Goal: Use online tool/utility: Utilize a website feature to perform a specific function

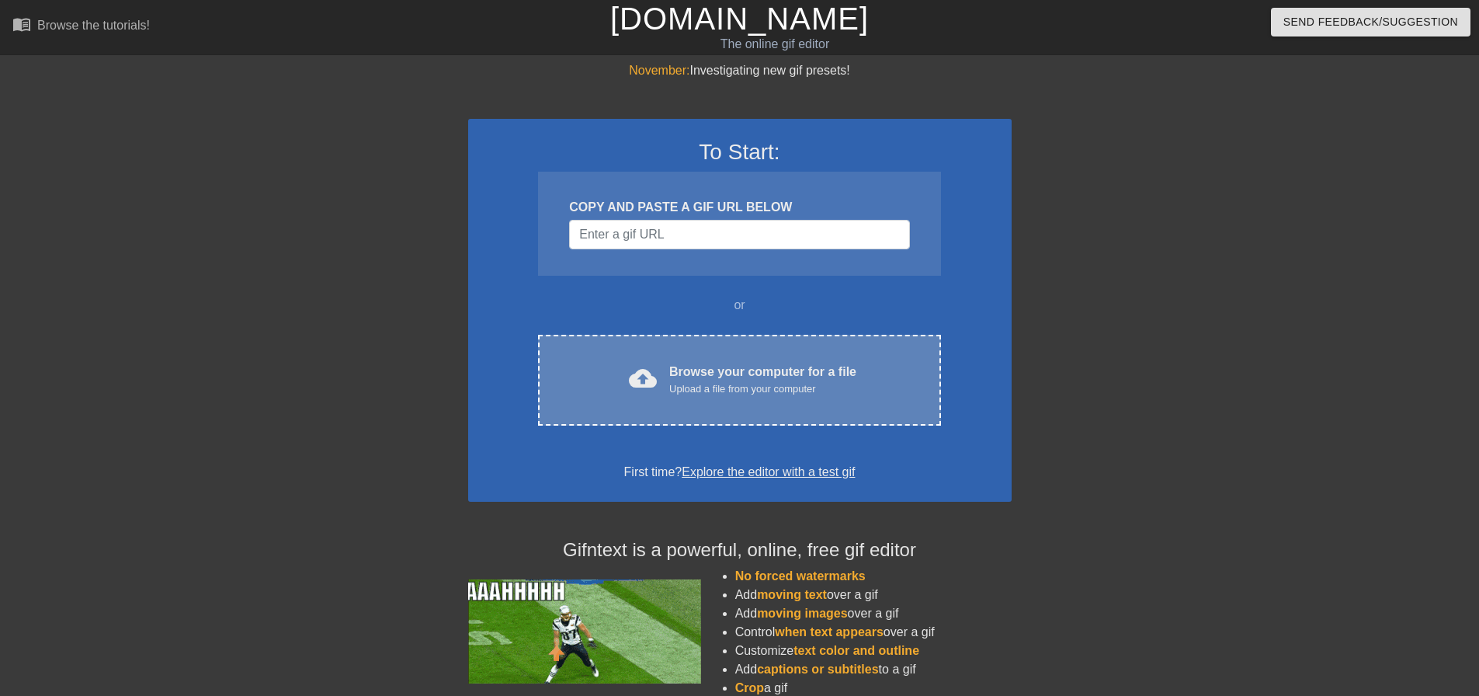
click at [711, 370] on div "Browse your computer for a file Upload a file from your computer" at bounding box center [762, 380] width 187 height 34
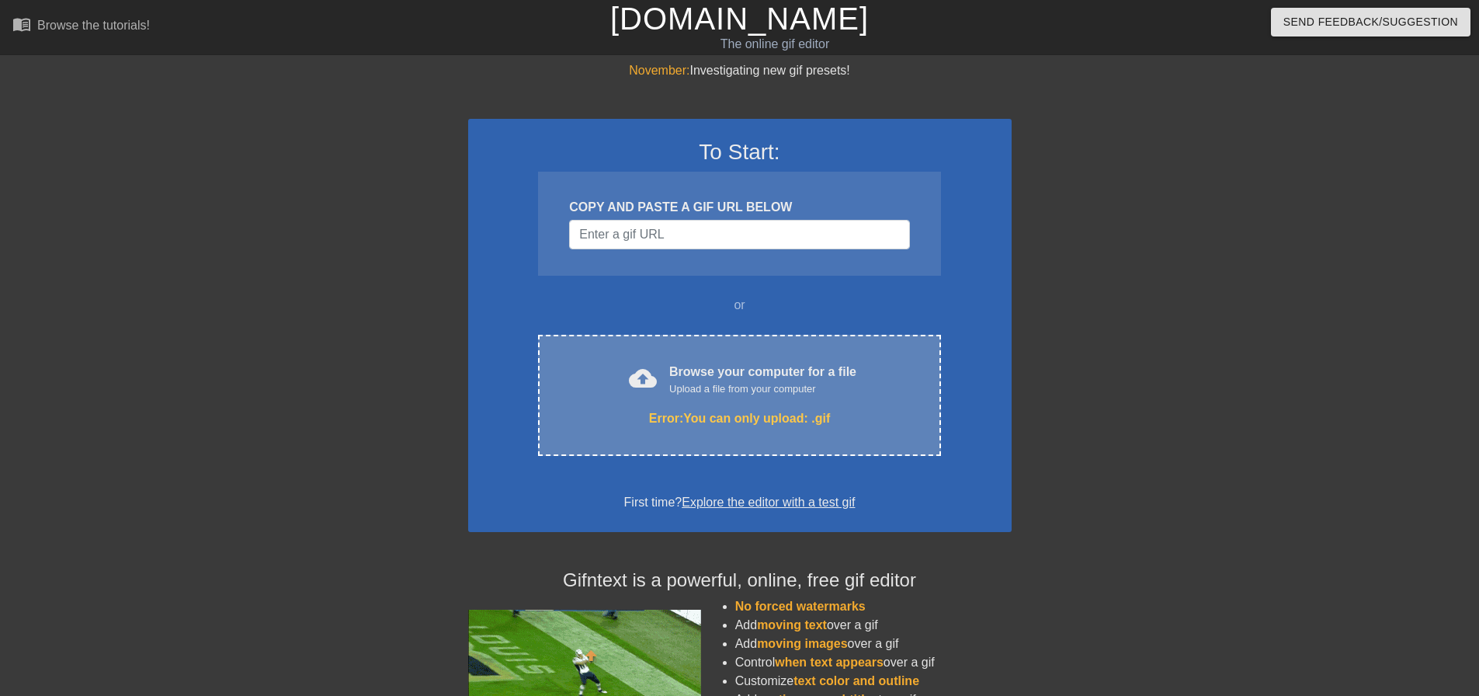
click at [744, 358] on div "cloud_upload Browse your computer for a file Upload a file from your computer E…" at bounding box center [739, 395] width 402 height 121
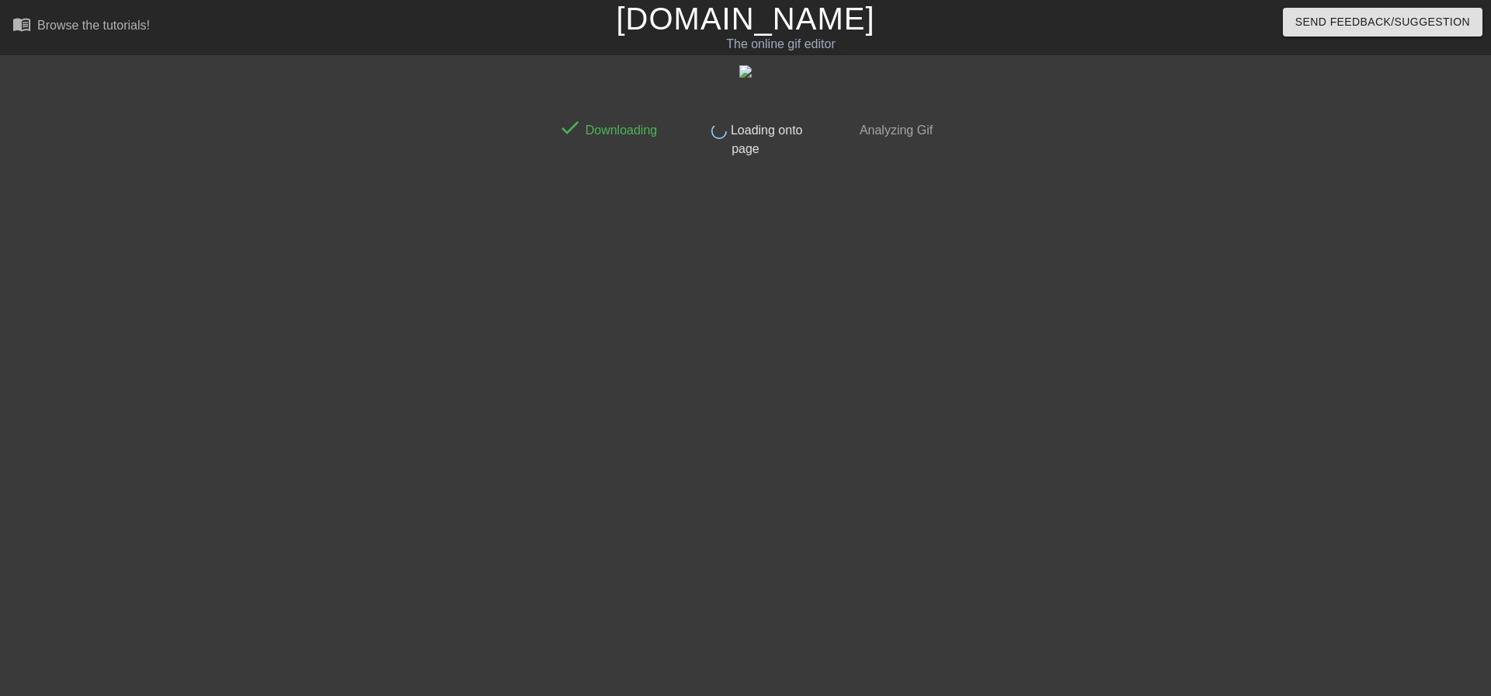
click at [704, 20] on link "[DOMAIN_NAME]" at bounding box center [745, 19] width 259 height 34
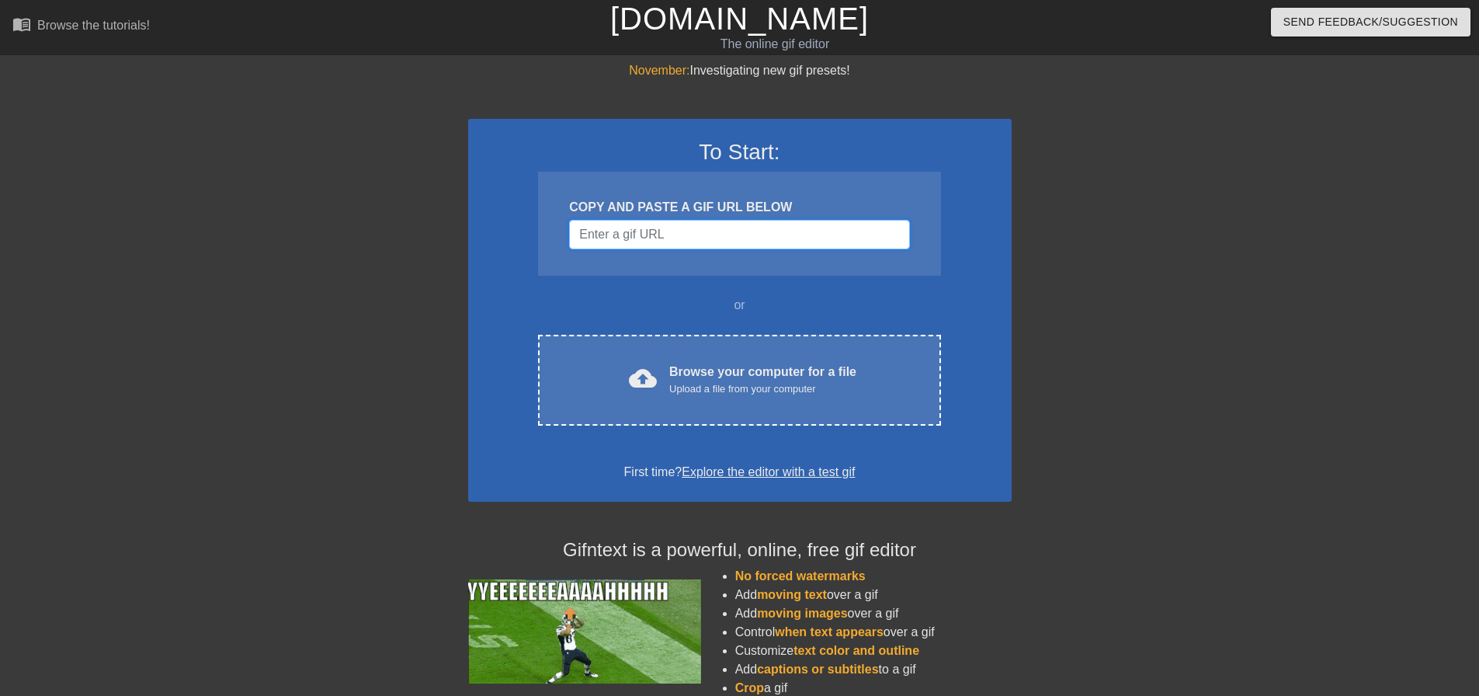
click at [688, 224] on input "Username" at bounding box center [739, 235] width 340 height 30
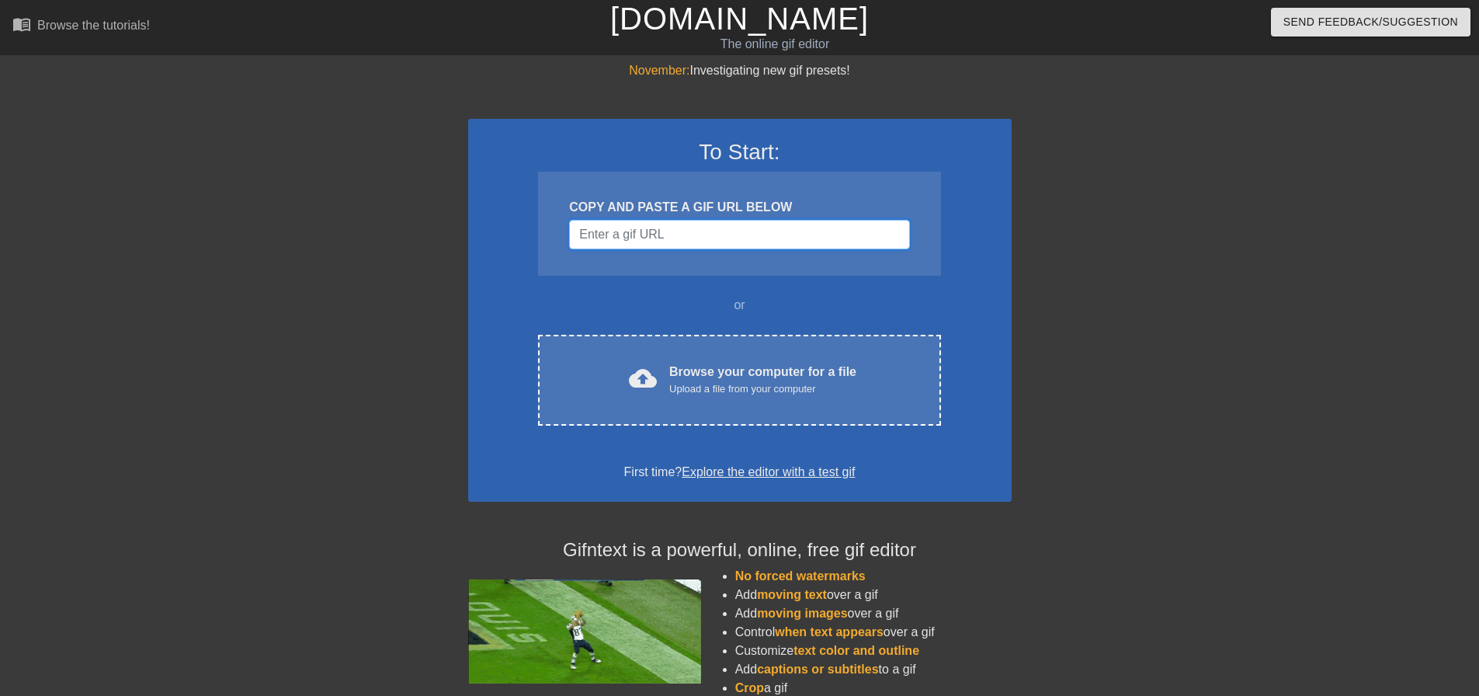
paste input "[URL][DOMAIN_NAME]"
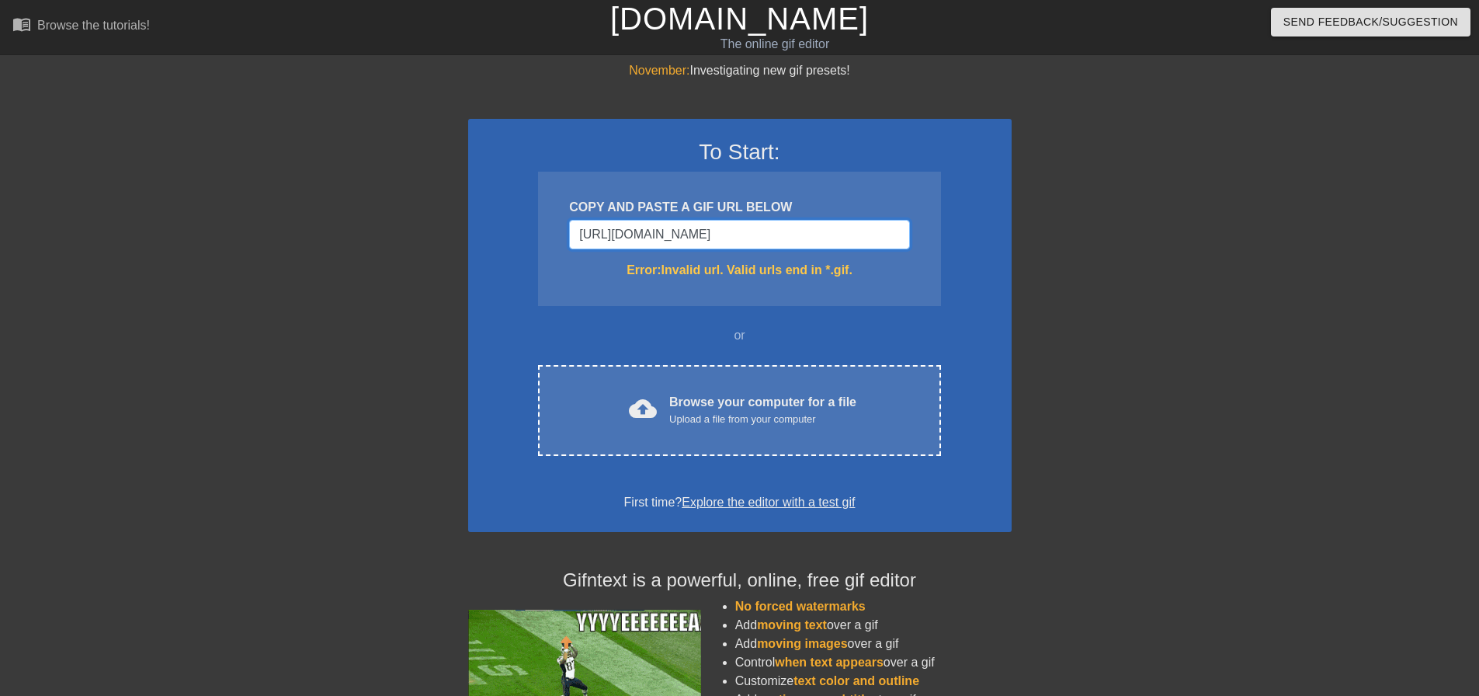
scroll to position [0, 83]
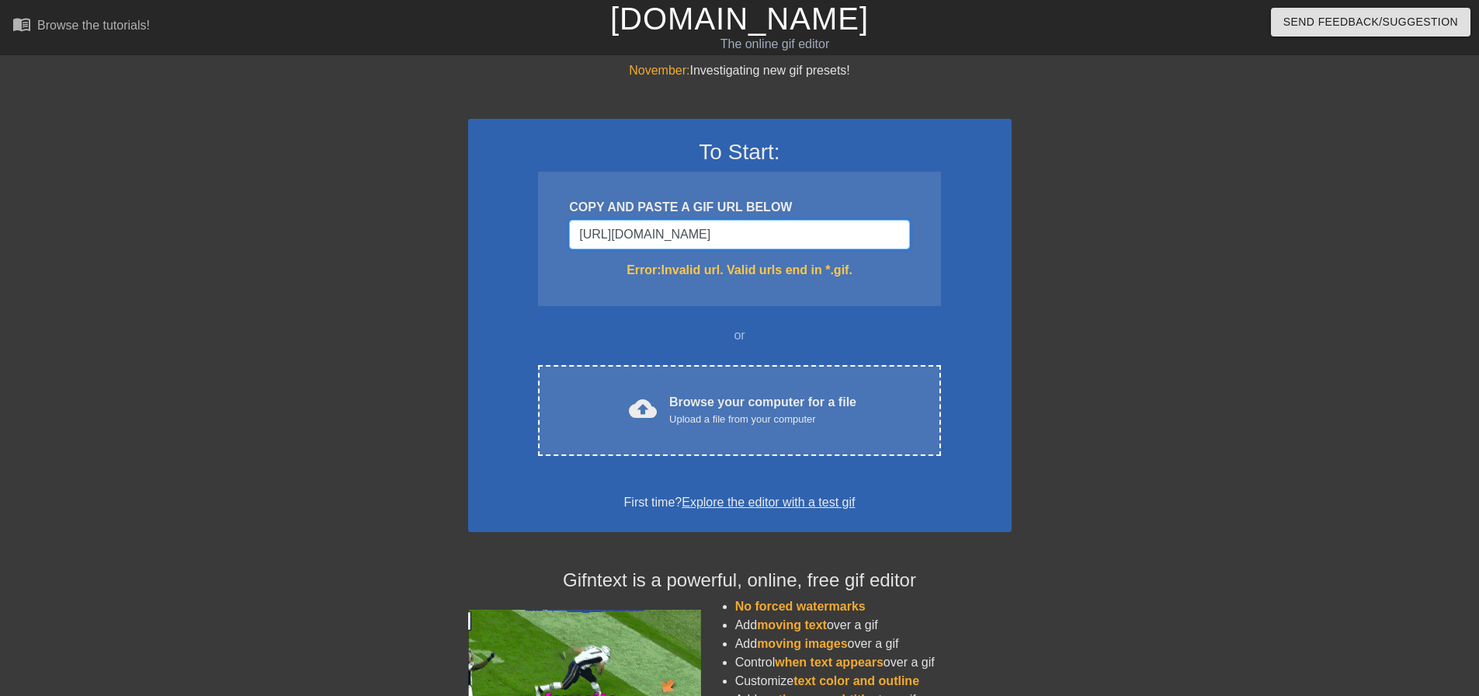
type input "[URL][DOMAIN_NAME][DOMAIN_NAME]"
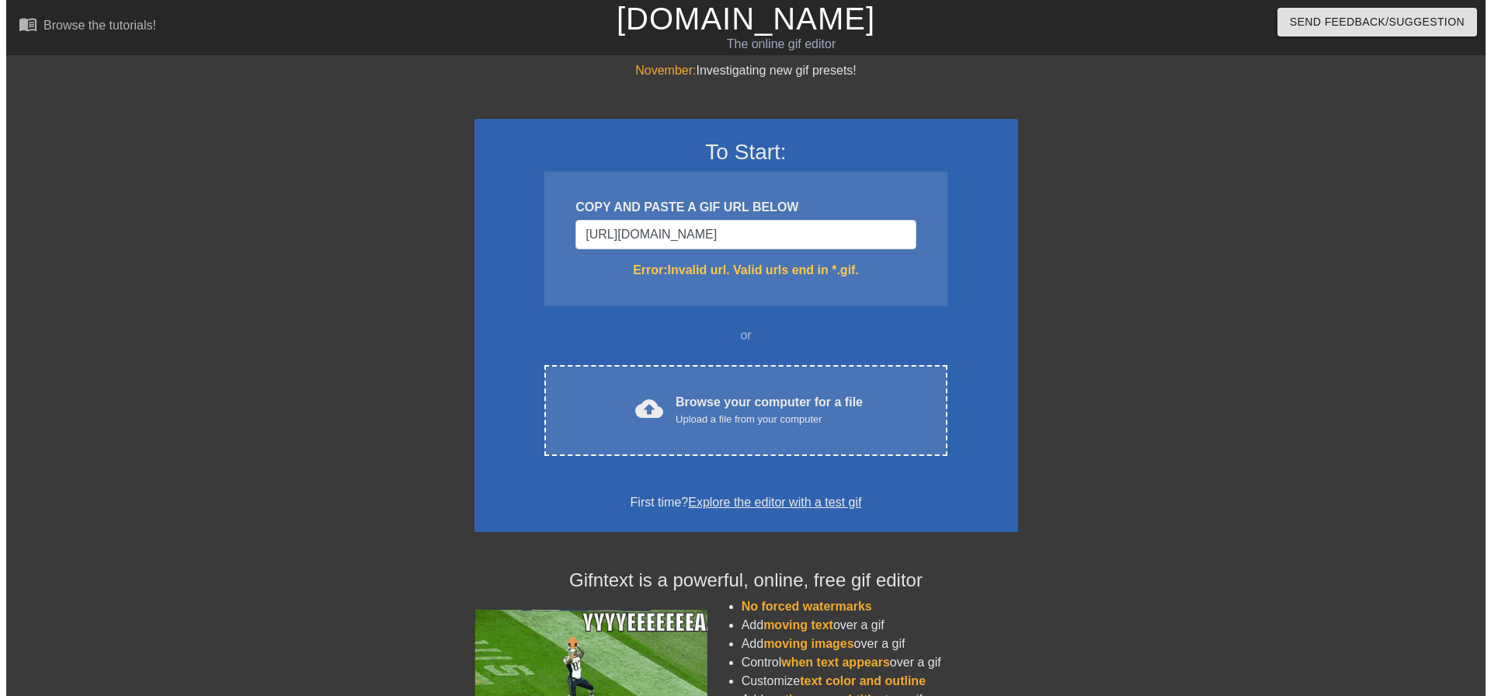
scroll to position [0, 0]
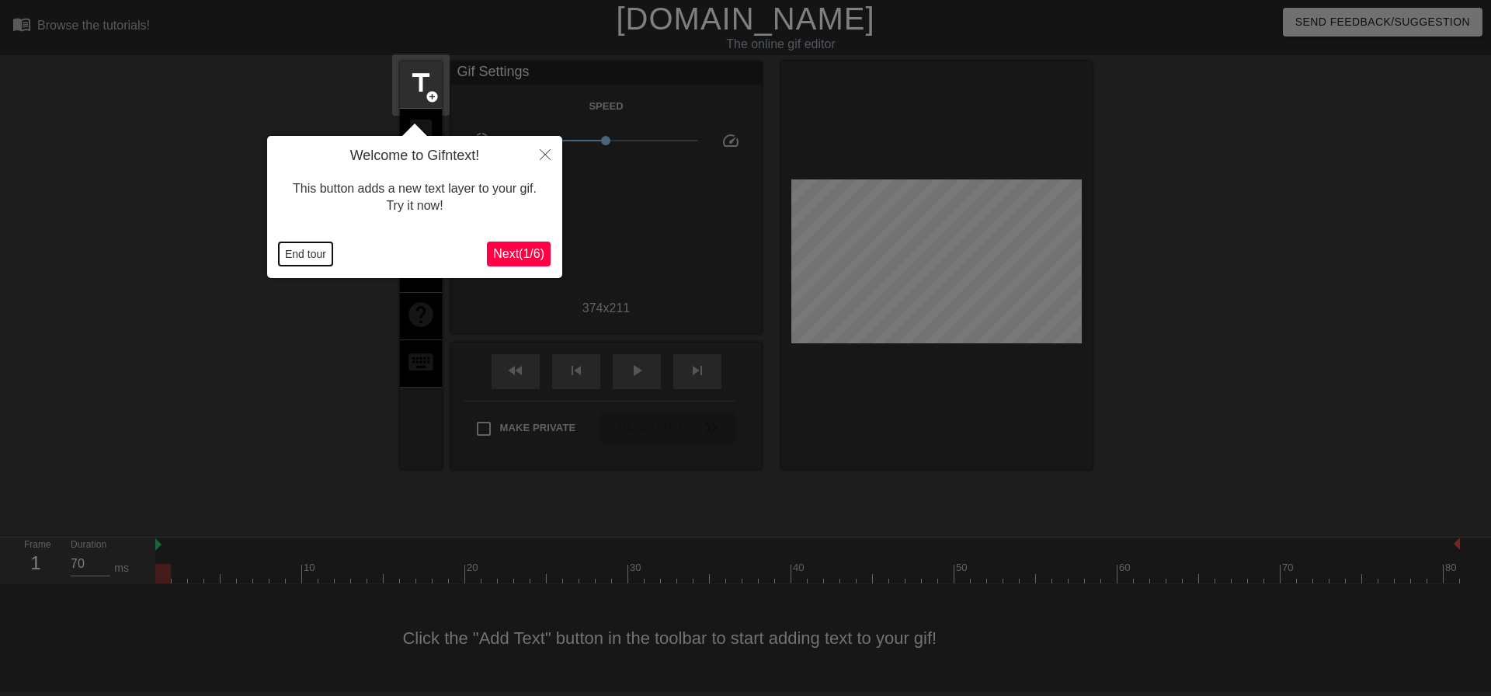
click at [301, 248] on button "End tour" at bounding box center [306, 253] width 54 height 23
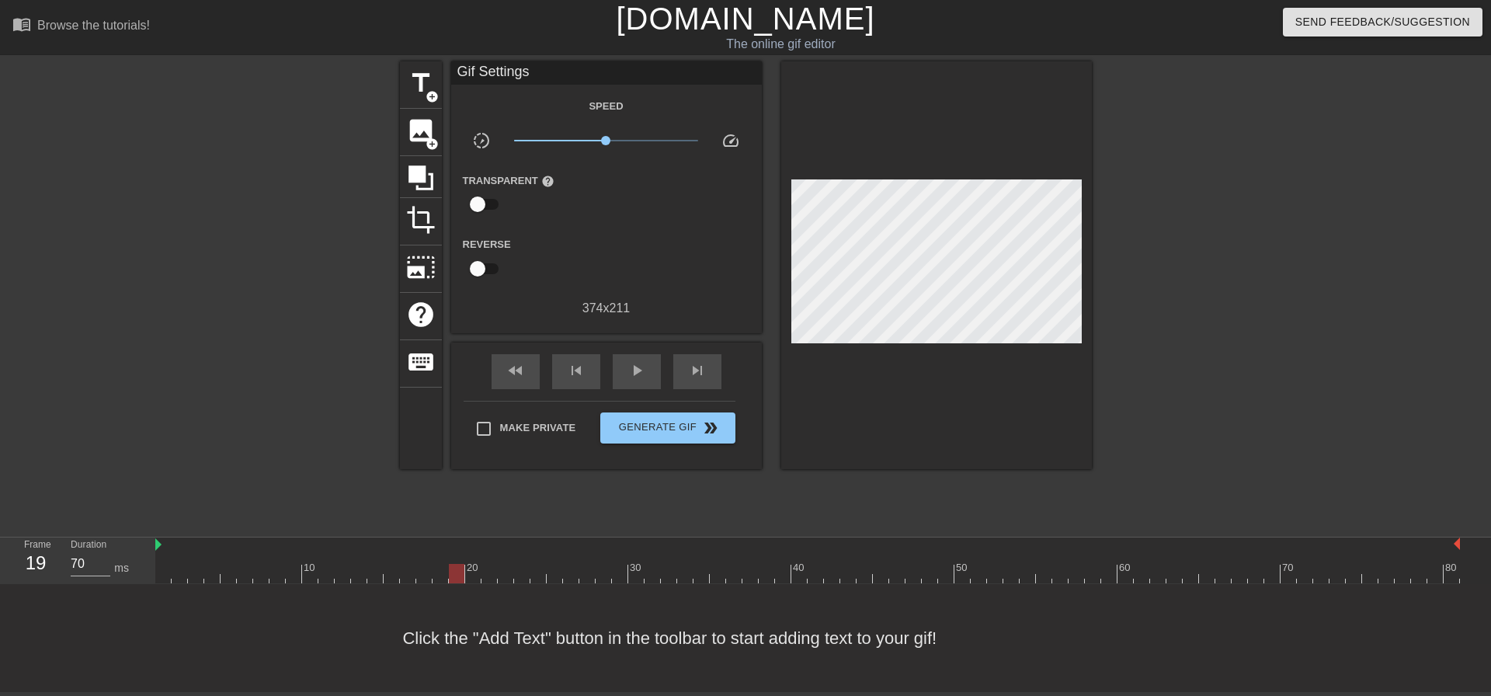
drag, startPoint x: 228, startPoint y: 573, endPoint x: 463, endPoint y: 561, distance: 234.8
click at [463, 561] on div "10 20 30 40 50 60 70 80" at bounding box center [807, 560] width 1305 height 46
type input "70"
drag, startPoint x: 385, startPoint y: 572, endPoint x: 949, endPoint y: 585, distance: 563.9
click at [949, 585] on div "menu_book Browse the tutorials! [DOMAIN_NAME] The online gif editor Send Feedba…" at bounding box center [745, 346] width 1491 height 692
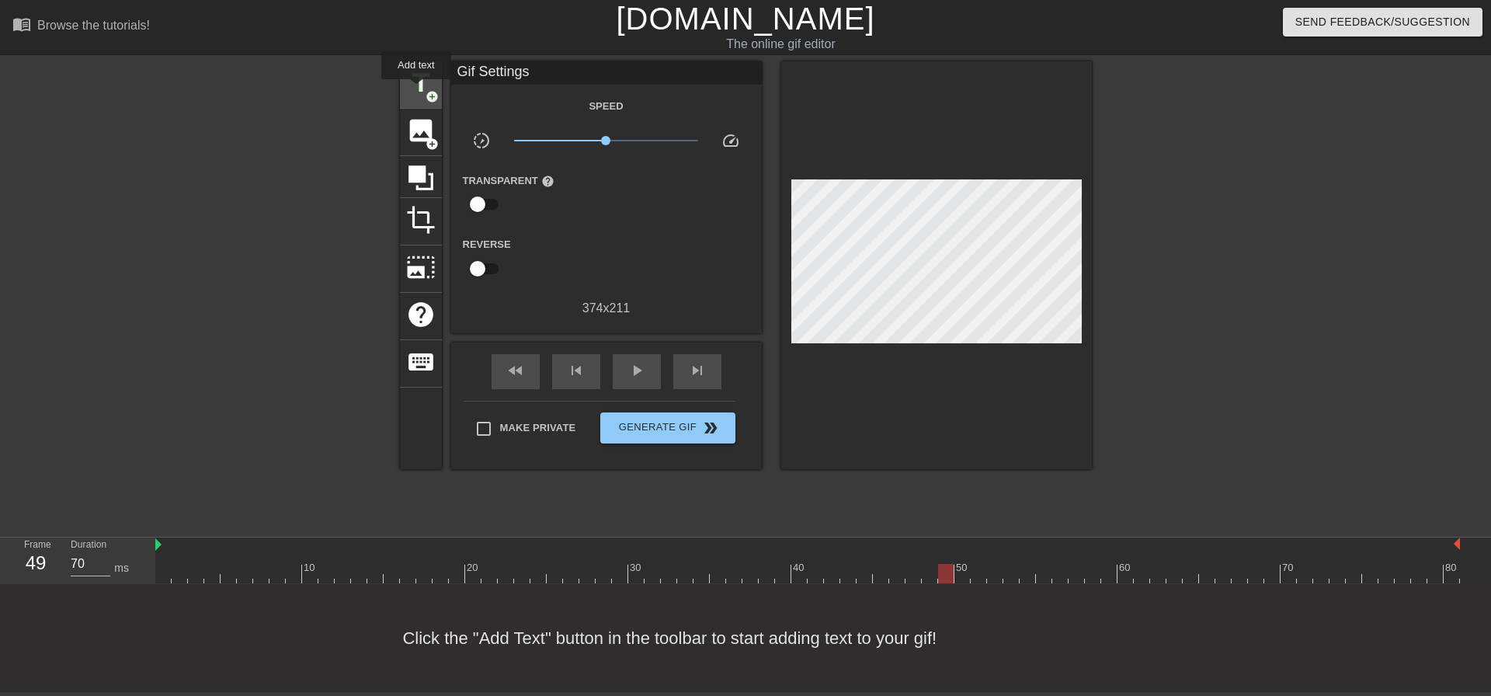
click at [416, 90] on span "title" at bounding box center [421, 83] width 30 height 30
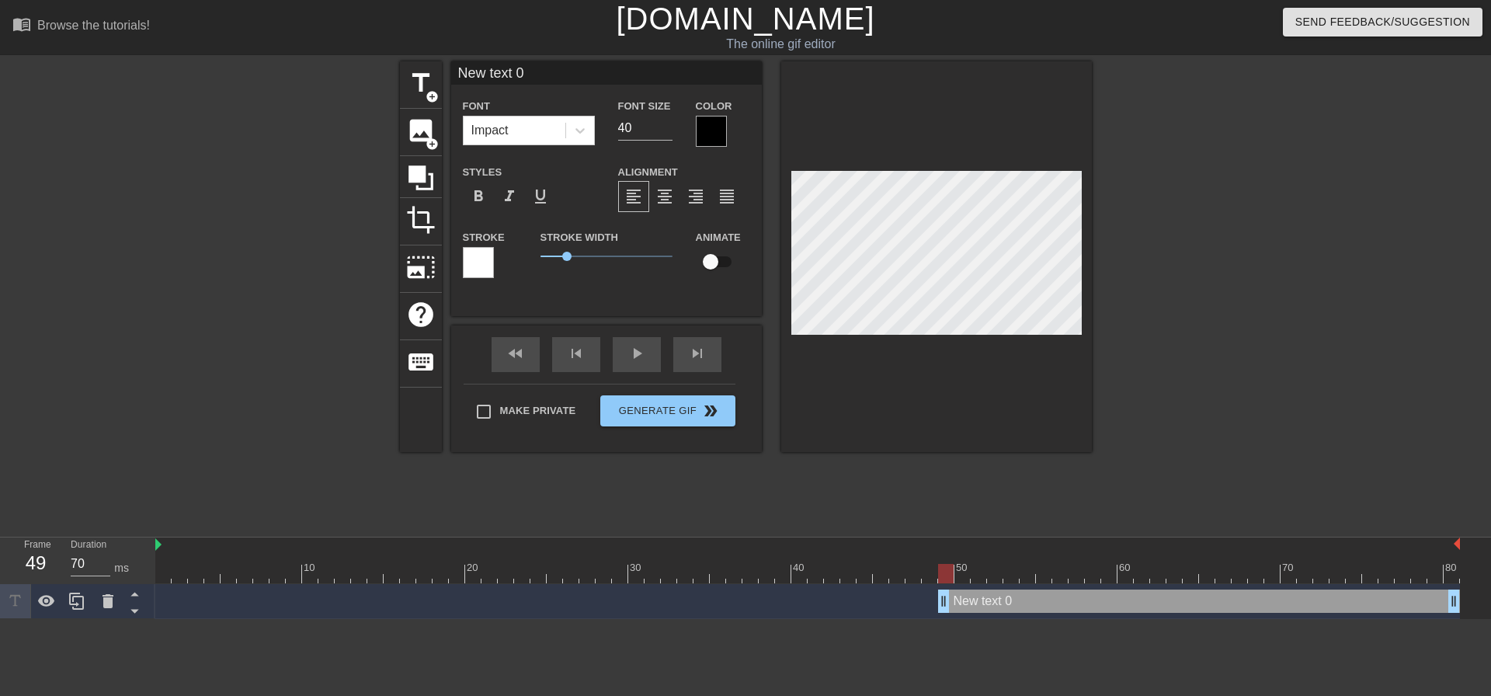
scroll to position [2, 4]
type input "N"
type textarea "N"
type input "Ni"
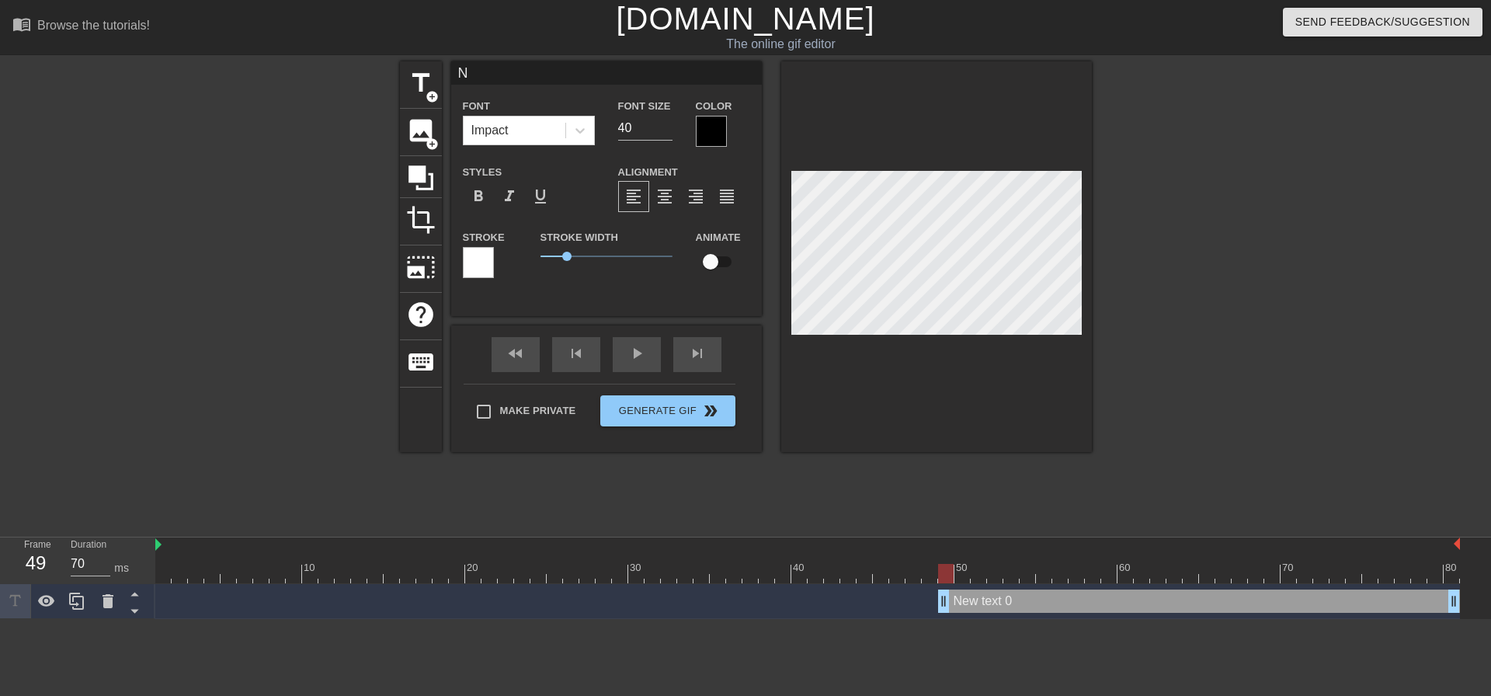
type textarea "Ni"
type input "Nig"
type textarea "Nig"
type input "Nigg"
type textarea "Nigg"
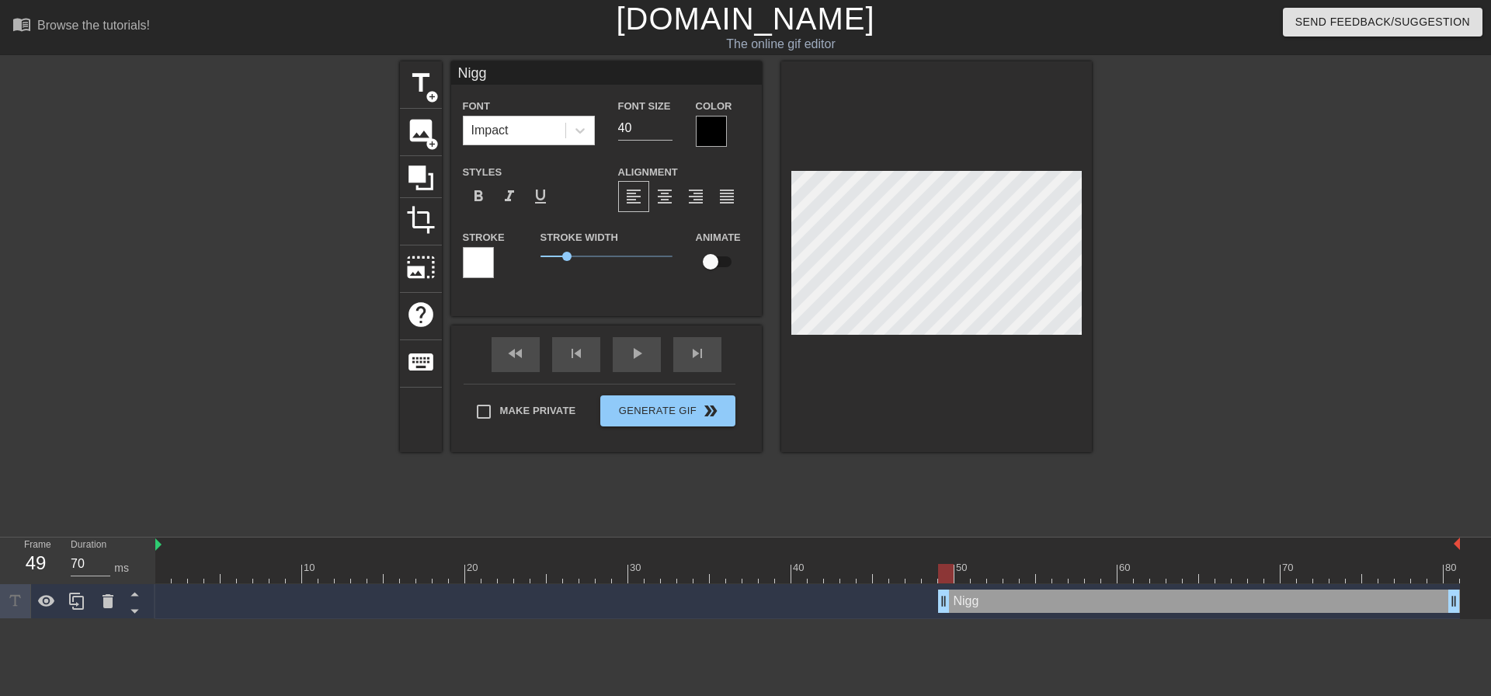
type input "Nigga"
type textarea "Nigga"
click at [710, 124] on div at bounding box center [711, 131] width 31 height 31
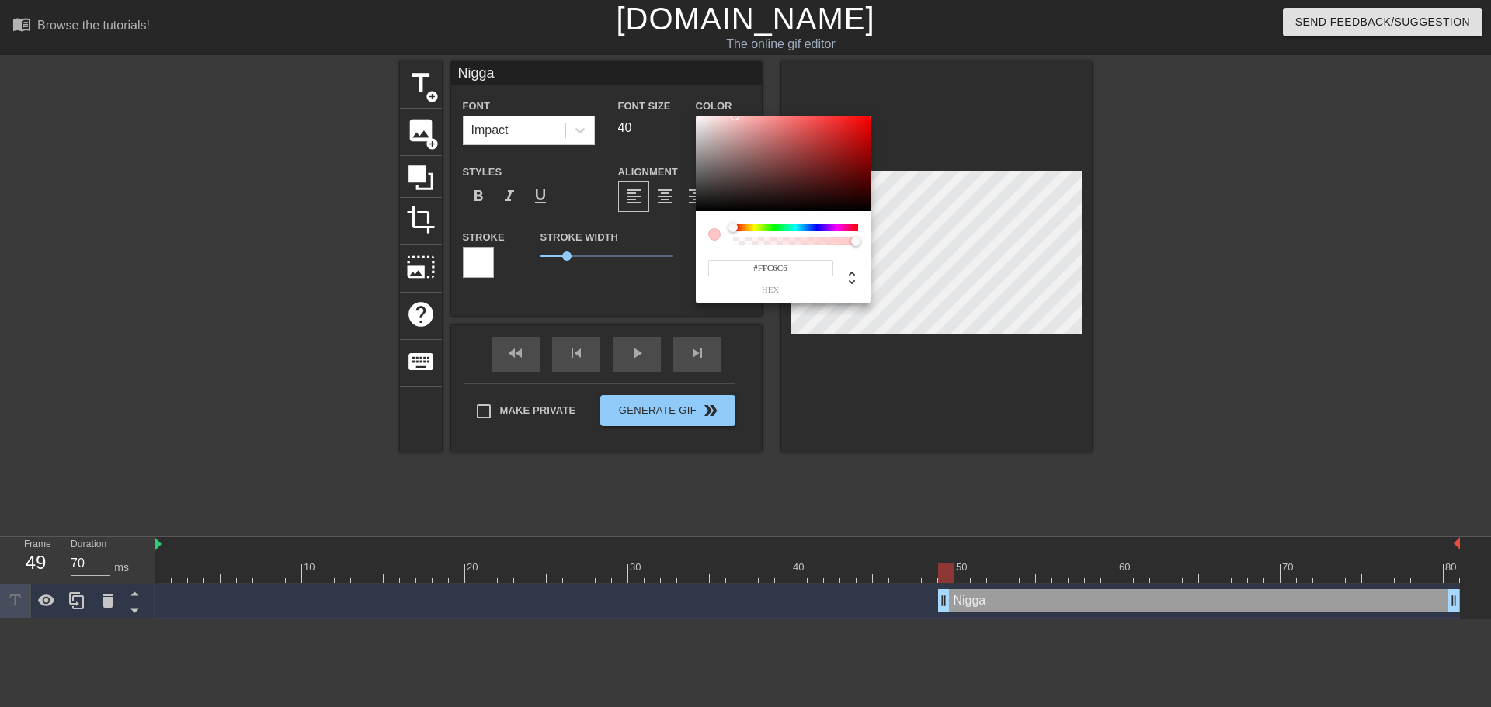
type input "#FFFCFC"
drag, startPoint x: 704, startPoint y: 126, endPoint x: 697, endPoint y: 112, distance: 15.3
click at [697, 112] on div "#FFFCFC hex" at bounding box center [745, 353] width 1491 height 707
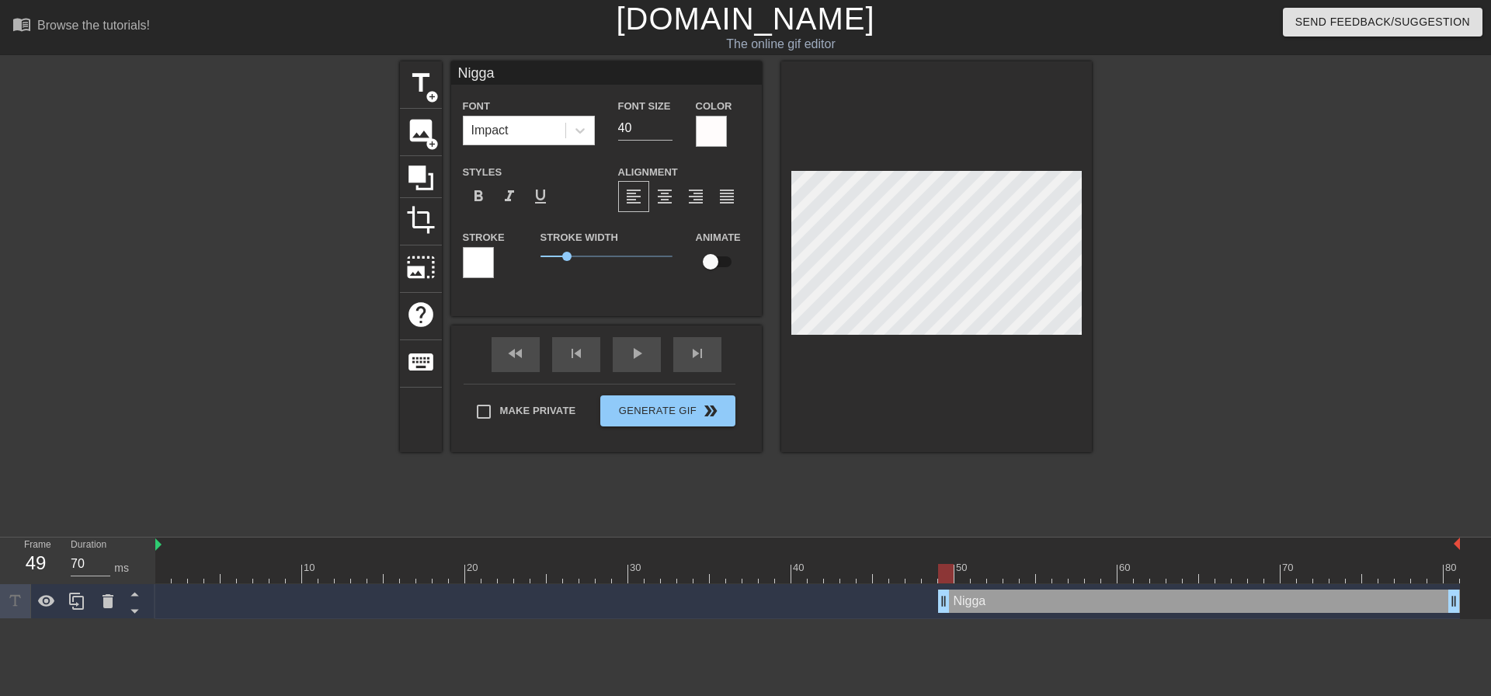
click at [480, 258] on div at bounding box center [478, 262] width 31 height 31
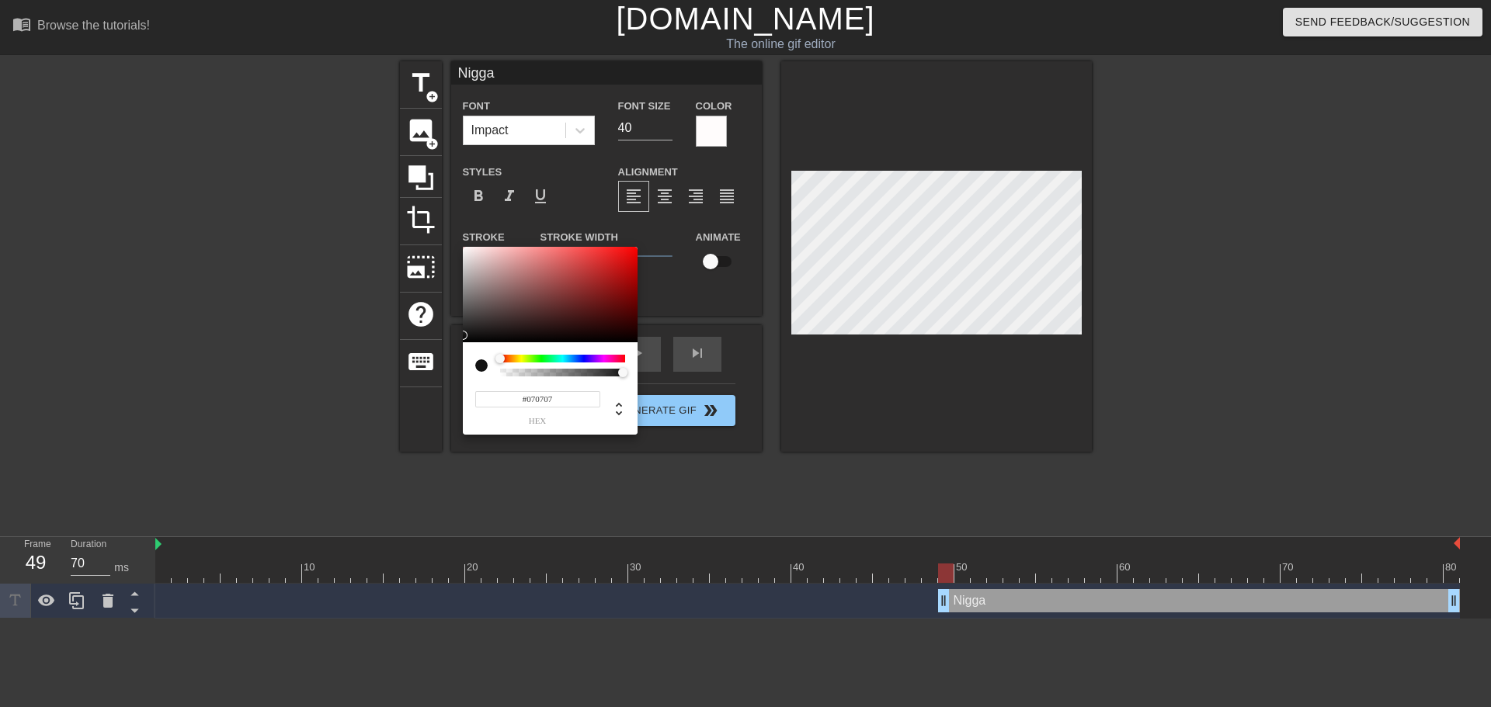
type input "#030303"
drag, startPoint x: 467, startPoint y: 328, endPoint x: 461, endPoint y: 342, distance: 15.3
click at [461, 342] on div "#030303 hex" at bounding box center [745, 353] width 1491 height 707
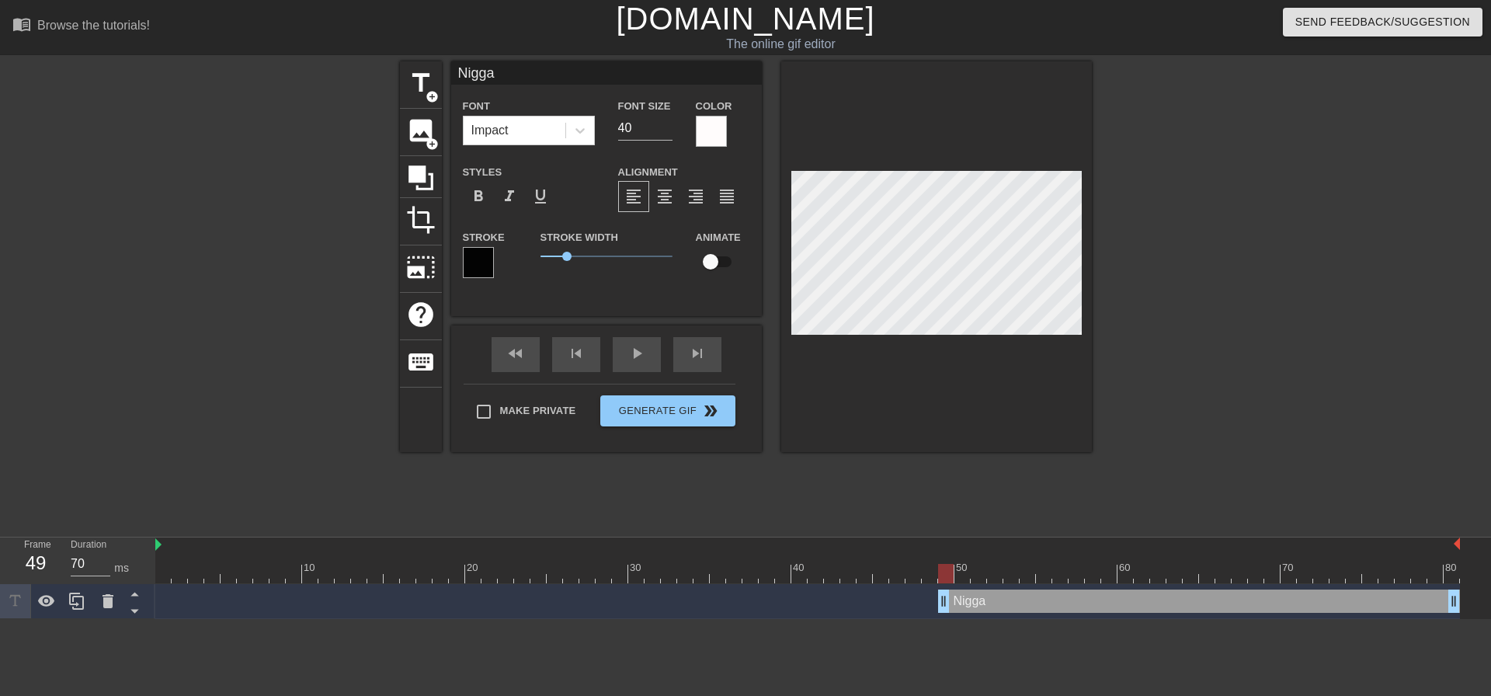
click at [1233, 356] on div at bounding box center [1226, 294] width 233 height 466
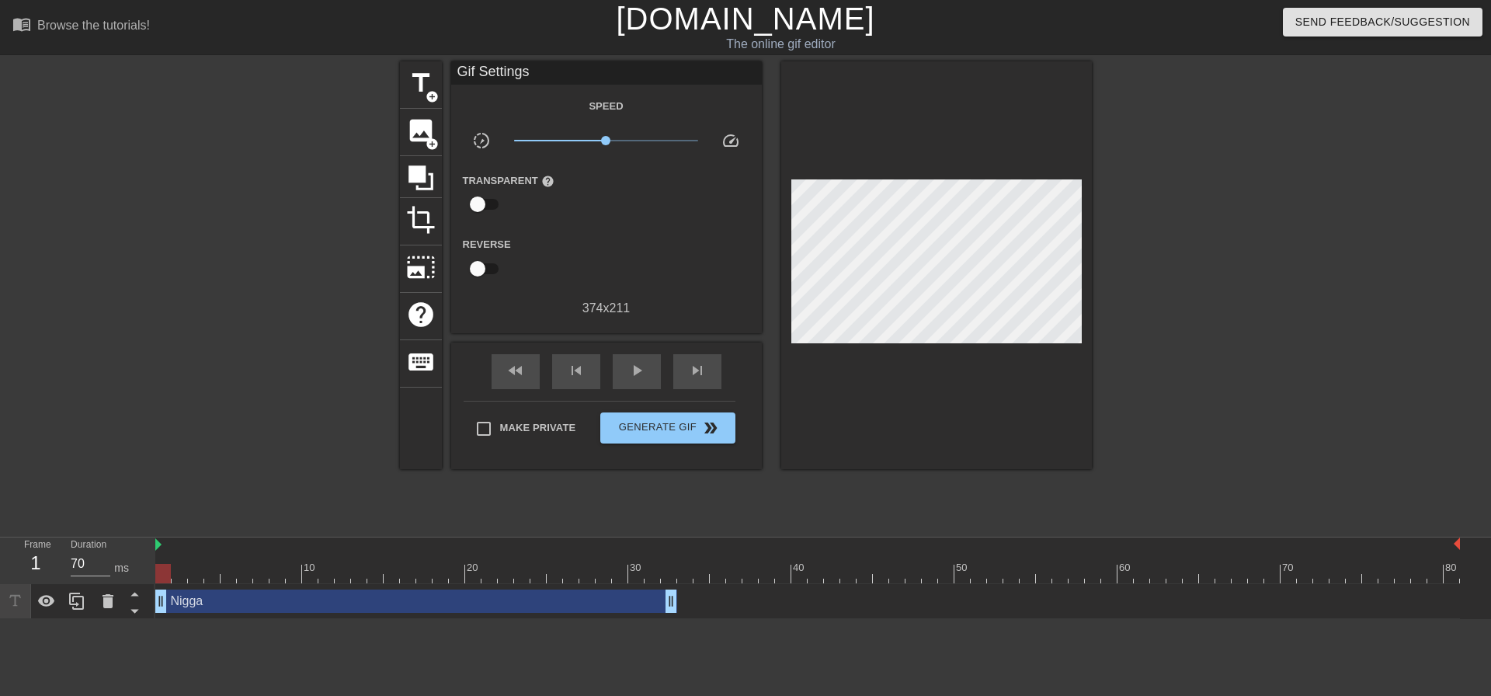
drag, startPoint x: 989, startPoint y: 609, endPoint x: 200, endPoint y: 665, distance: 790.9
click at [162, 619] on html "menu_book Browse the tutorials! [DOMAIN_NAME] The online gif editor Send Feedba…" at bounding box center [745, 309] width 1491 height 619
click at [936, 564] on div at bounding box center [807, 573] width 1305 height 19
click at [943, 570] on div at bounding box center [807, 573] width 1305 height 19
click at [963, 568] on div at bounding box center [807, 573] width 1305 height 19
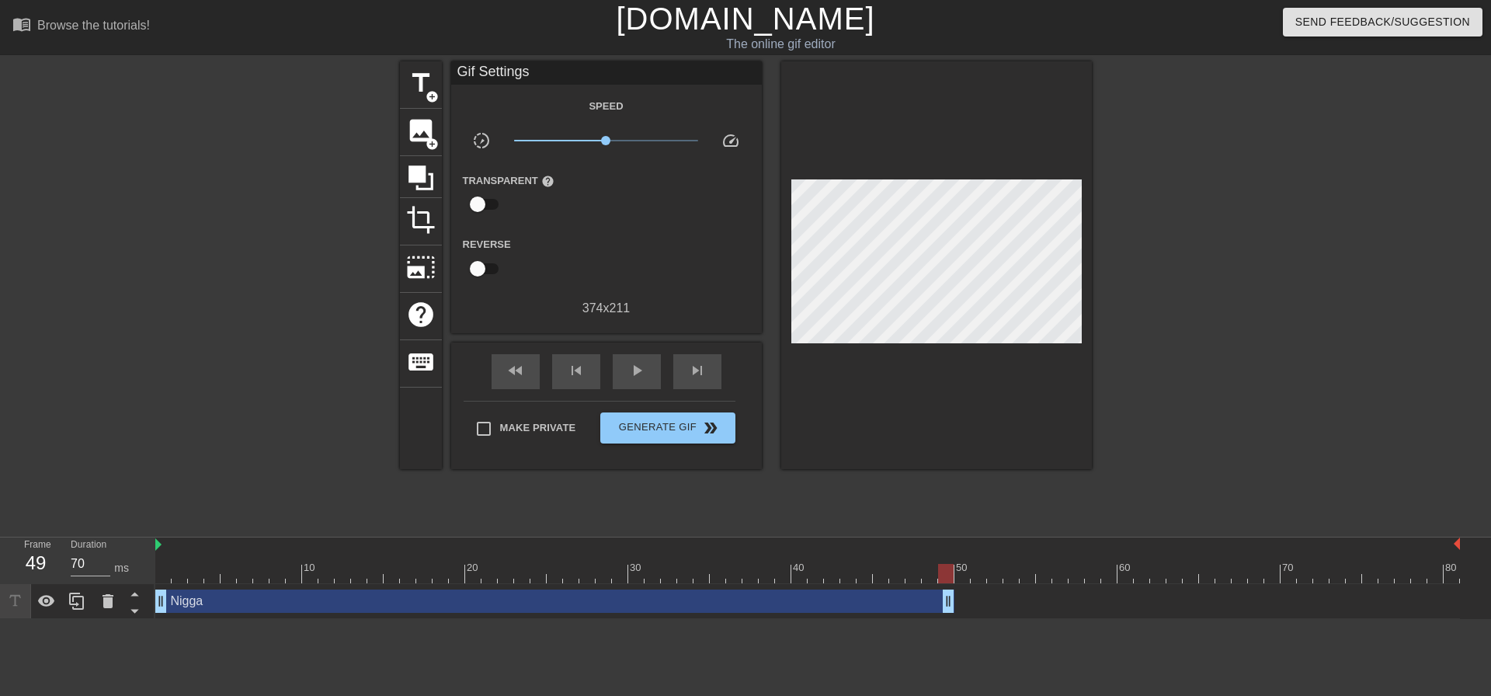
drag, startPoint x: 671, startPoint y: 601, endPoint x: 947, endPoint y: 584, distance: 277.0
click at [947, 584] on div "Nigga drag_handle drag_handle" at bounding box center [807, 601] width 1305 height 35
click at [645, 373] on span "play_arrow" at bounding box center [636, 370] width 19 height 19
click at [635, 357] on div "pause" at bounding box center [637, 371] width 48 height 35
click at [191, 603] on div "Nigga drag_handle drag_handle" at bounding box center [554, 600] width 799 height 23
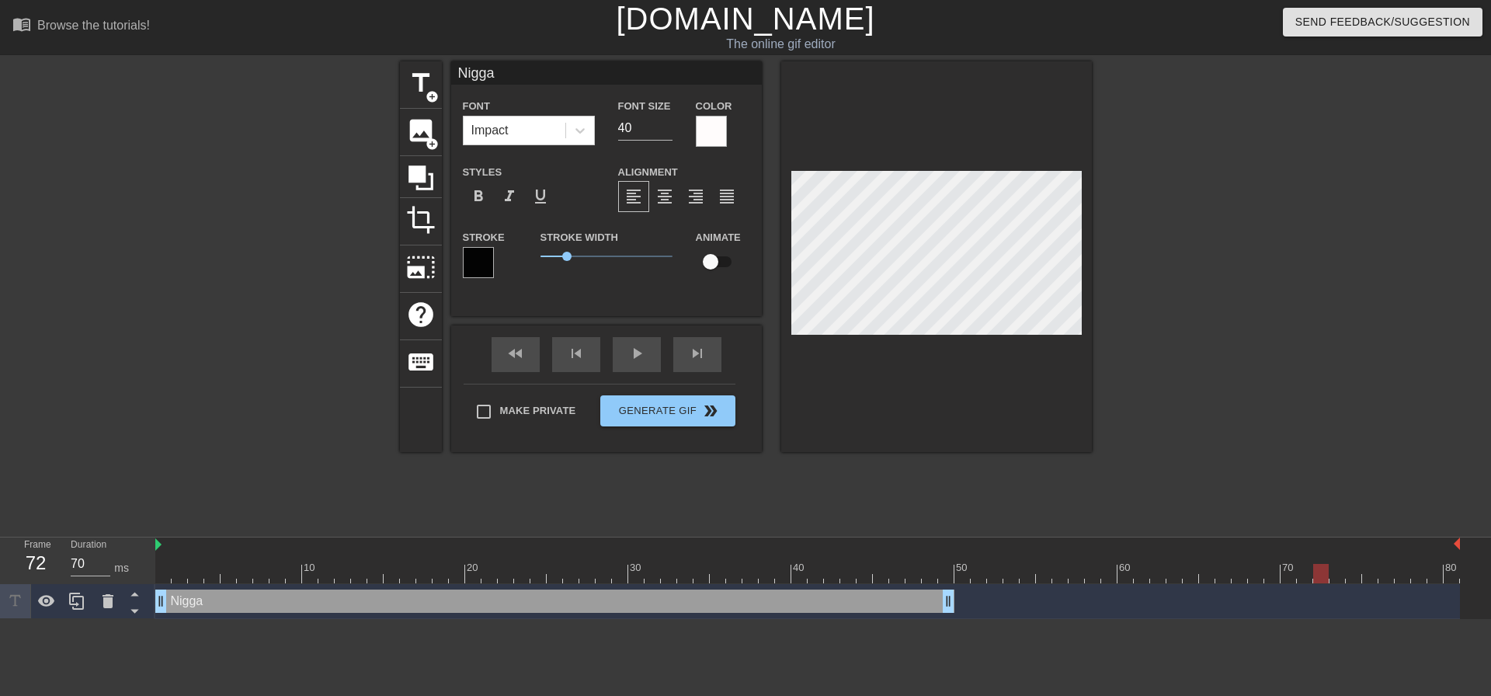
click at [163, 570] on div at bounding box center [807, 573] width 1305 height 19
click at [502, 191] on span "format_italic" at bounding box center [509, 196] width 19 height 19
click at [573, 130] on icon at bounding box center [580, 131] width 16 height 16
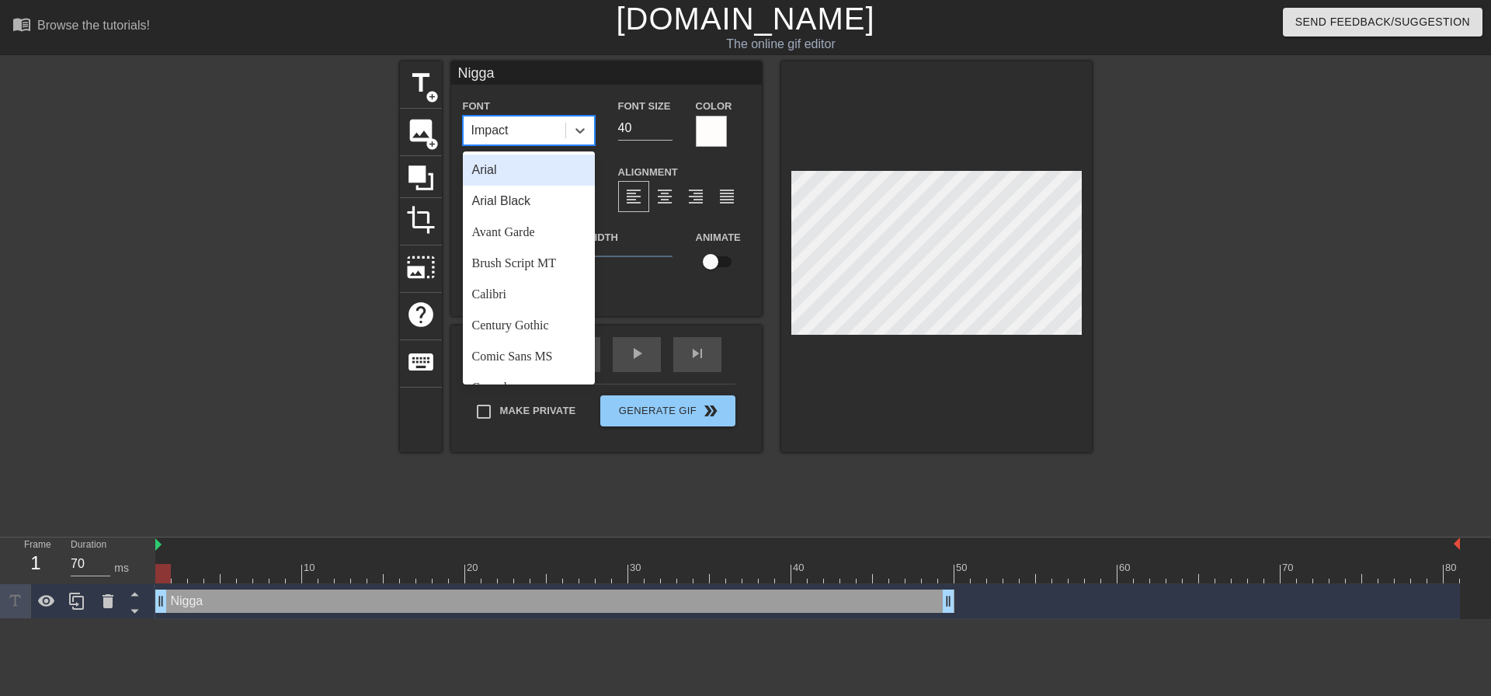
click at [525, 163] on div "Arial" at bounding box center [529, 170] width 132 height 31
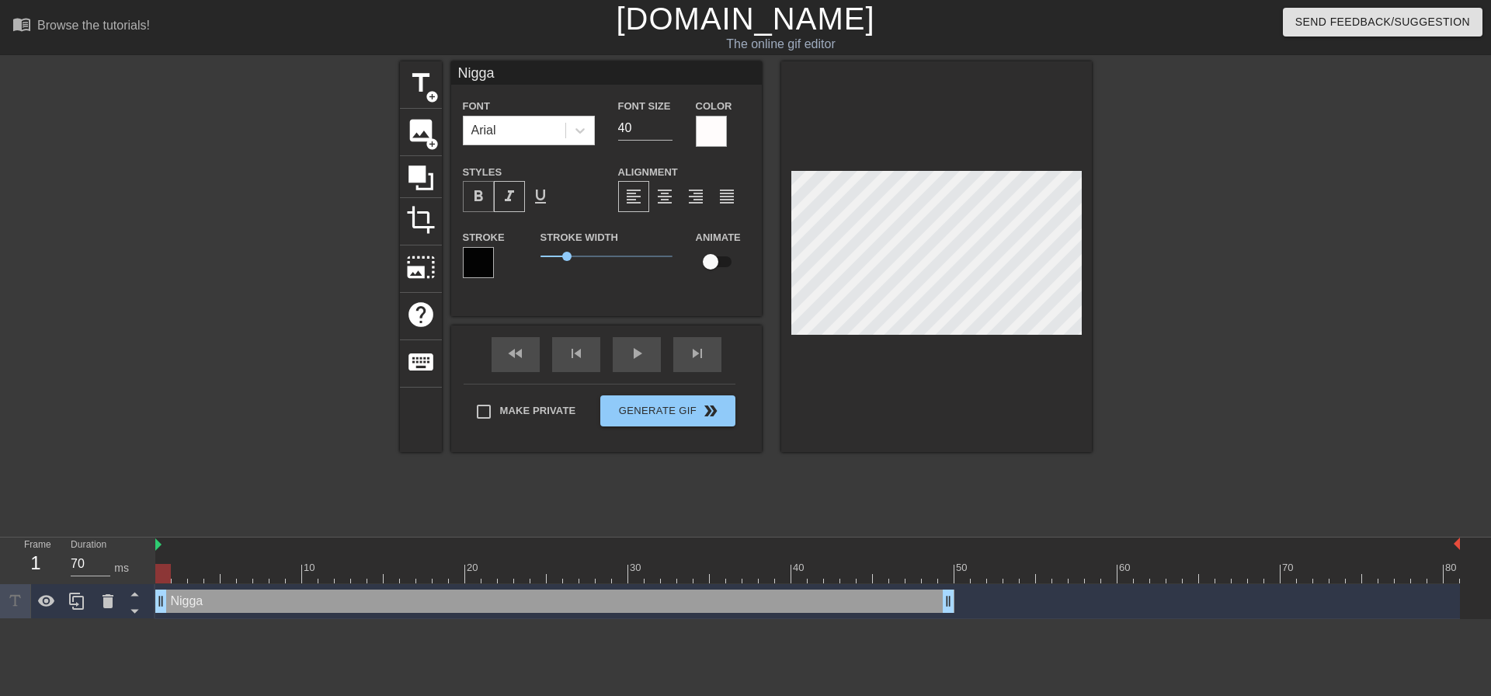
click at [486, 196] on span "format_bold" at bounding box center [478, 196] width 19 height 19
click at [1233, 314] on div at bounding box center [1226, 294] width 233 height 466
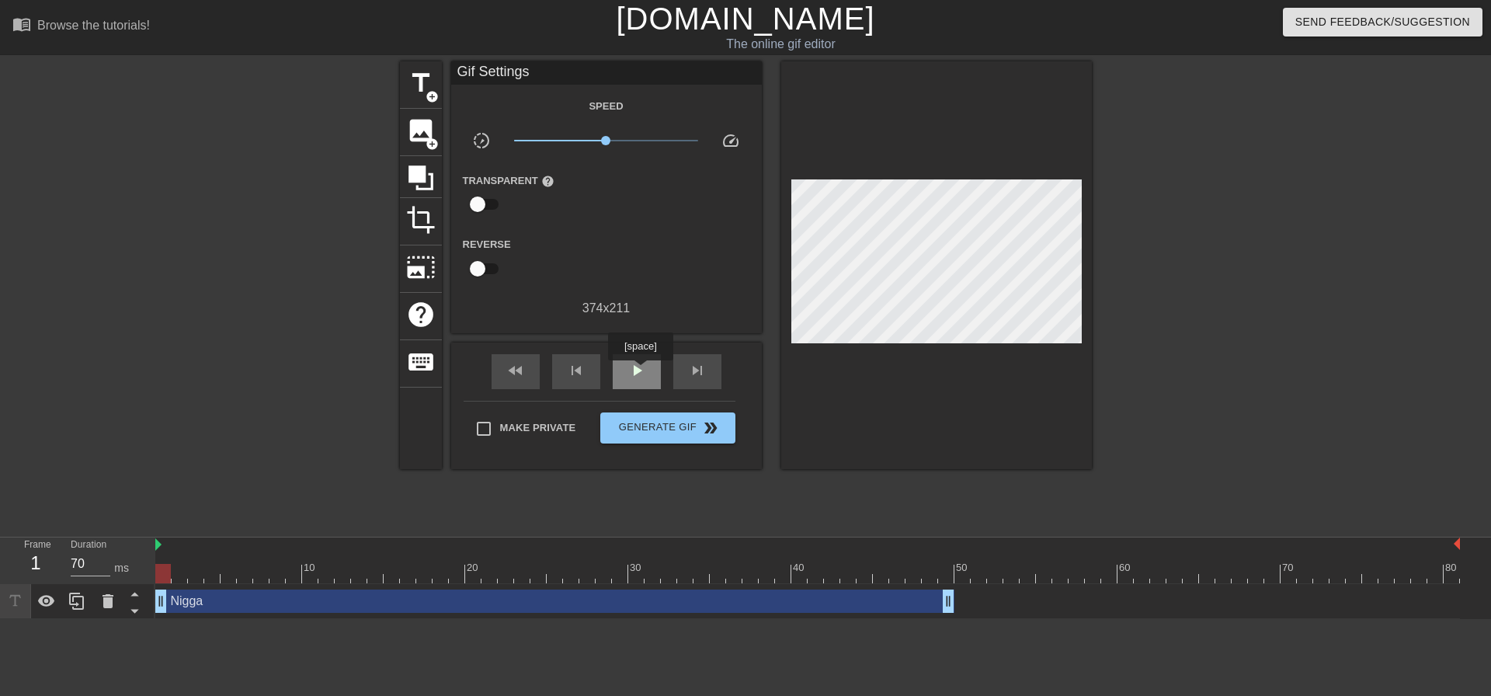
click at [640, 371] on span "play_arrow" at bounding box center [636, 370] width 19 height 19
click at [640, 371] on span "pause" at bounding box center [636, 370] width 19 height 19
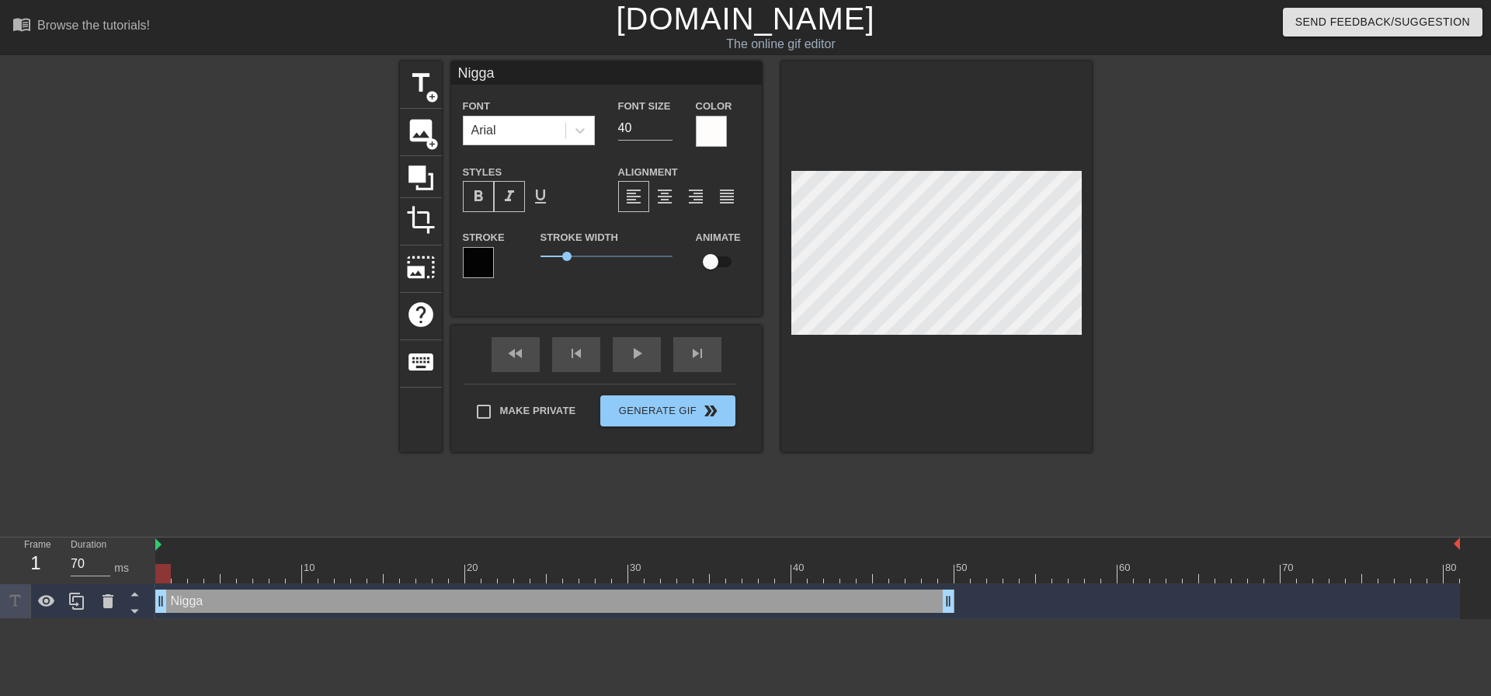
click at [158, 582] on div at bounding box center [807, 573] width 1305 height 19
click at [576, 129] on icon at bounding box center [579, 130] width 9 height 5
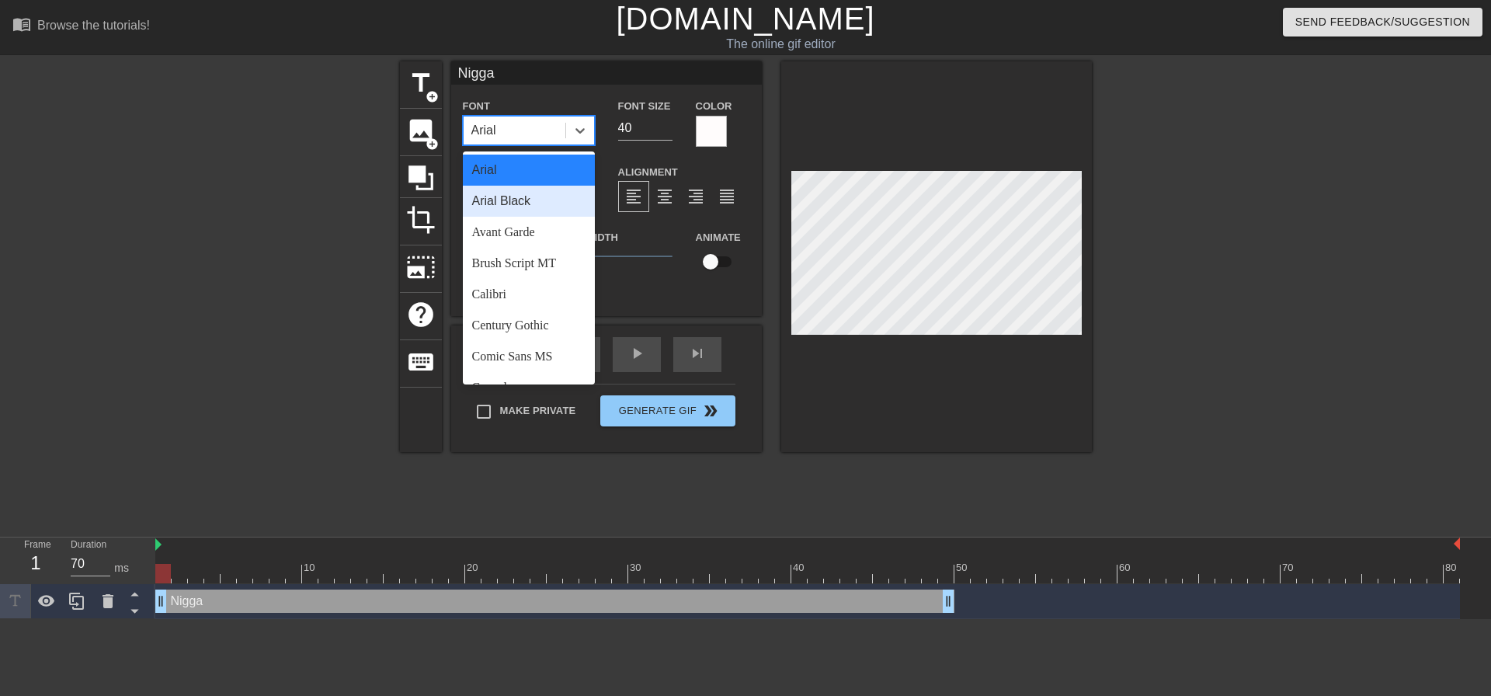
click at [522, 197] on div "Arial Black" at bounding box center [529, 201] width 132 height 31
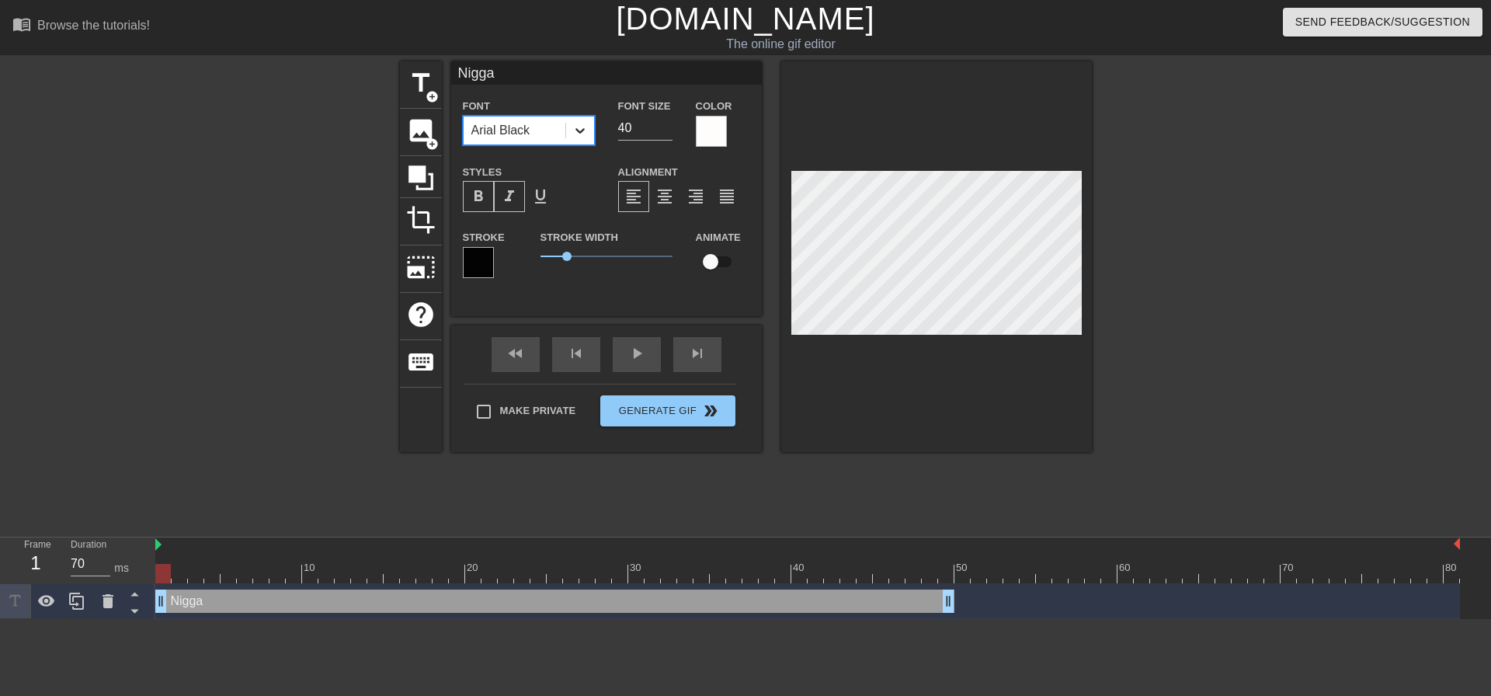
click at [582, 127] on icon at bounding box center [580, 131] width 16 height 16
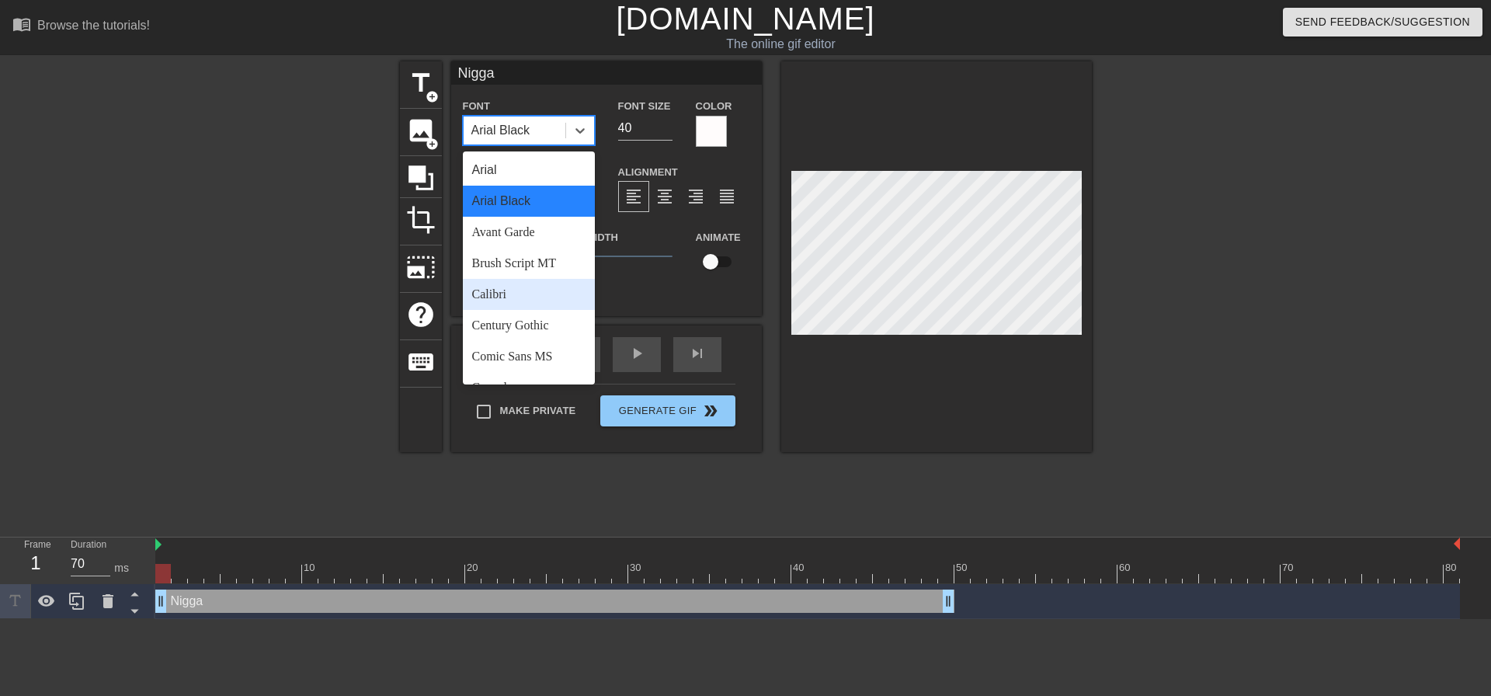
click at [517, 290] on div "Calibri" at bounding box center [529, 294] width 132 height 31
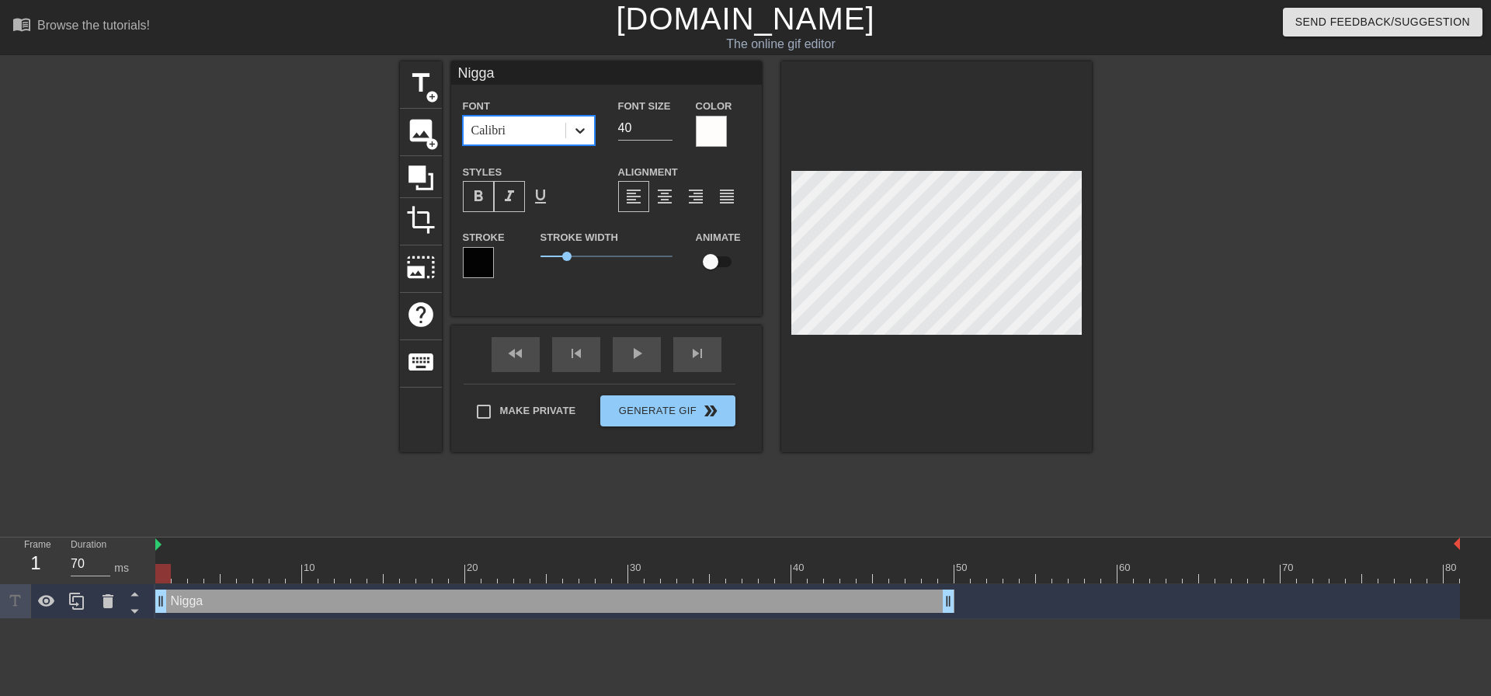
click at [572, 123] on icon at bounding box center [580, 131] width 16 height 16
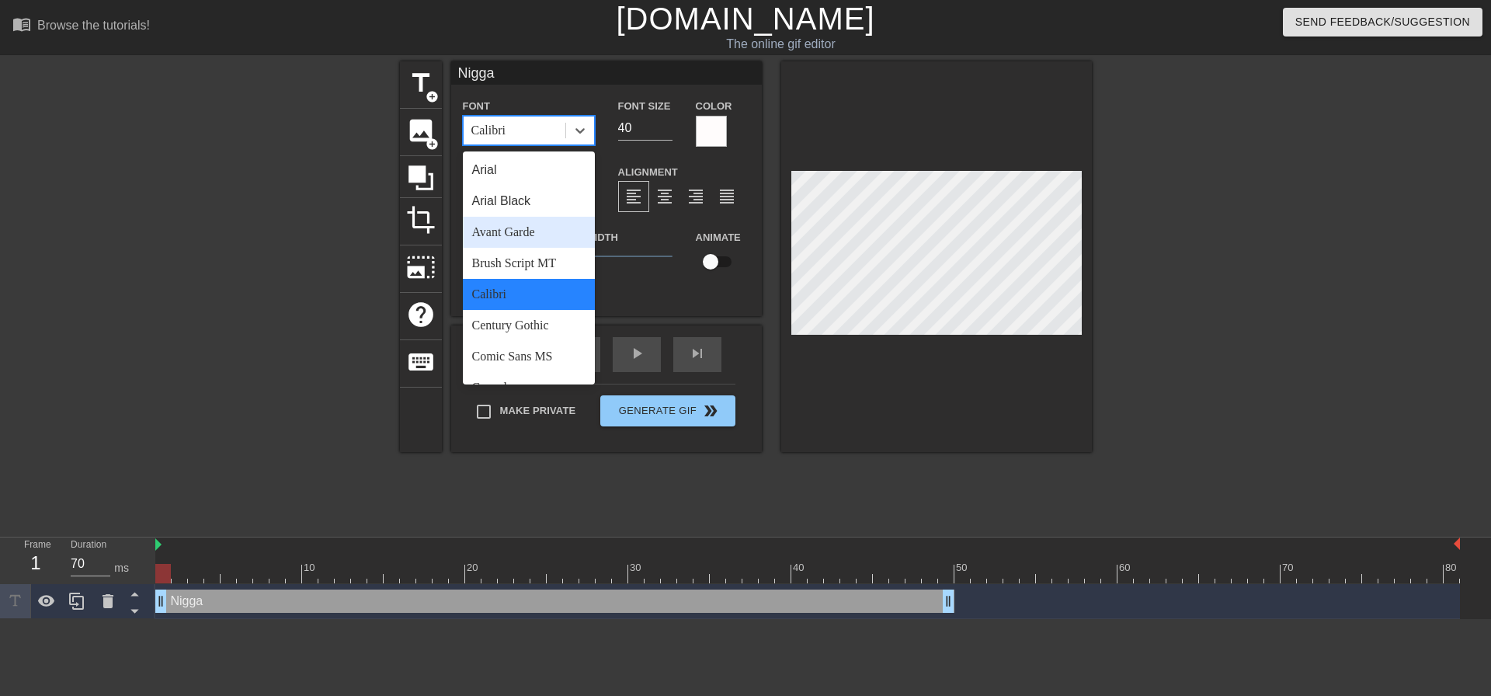
click at [522, 233] on div "Avant Garde" at bounding box center [529, 232] width 132 height 31
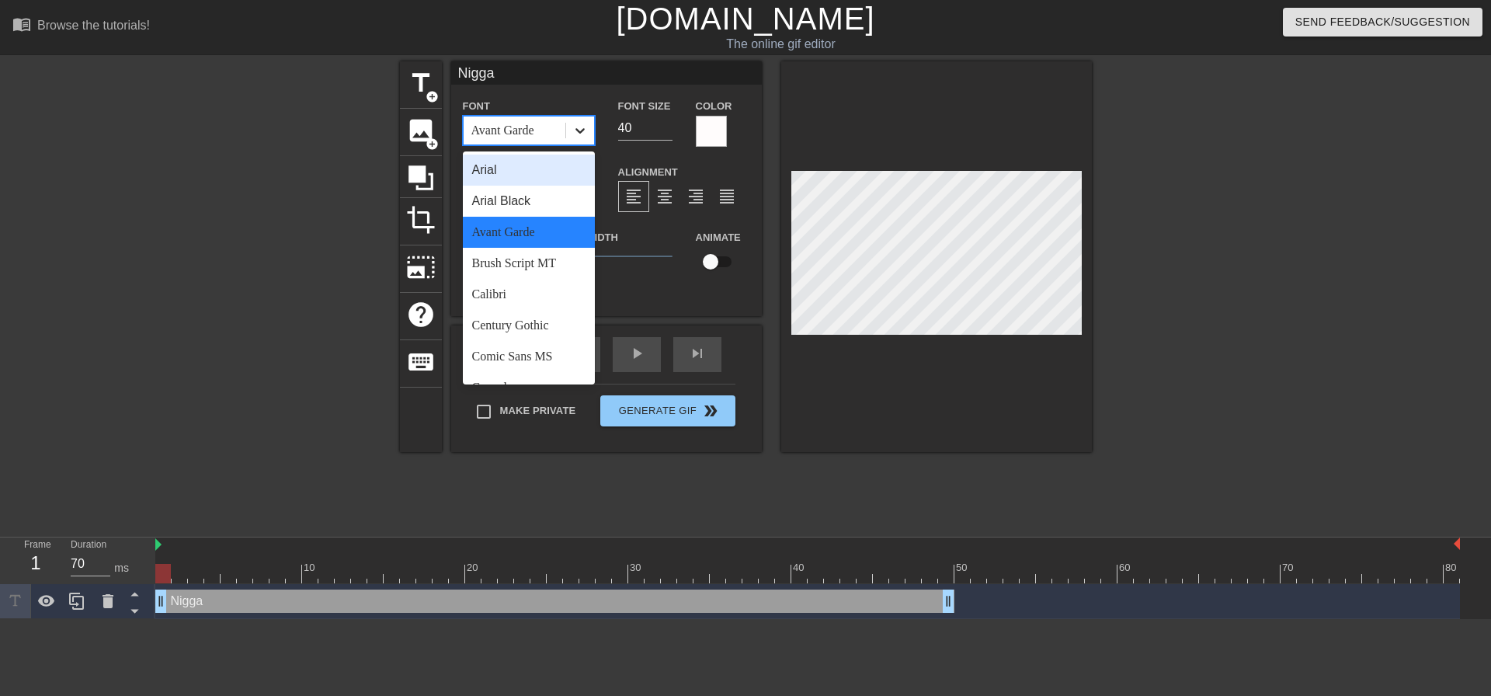
click at [582, 129] on icon at bounding box center [579, 130] width 9 height 5
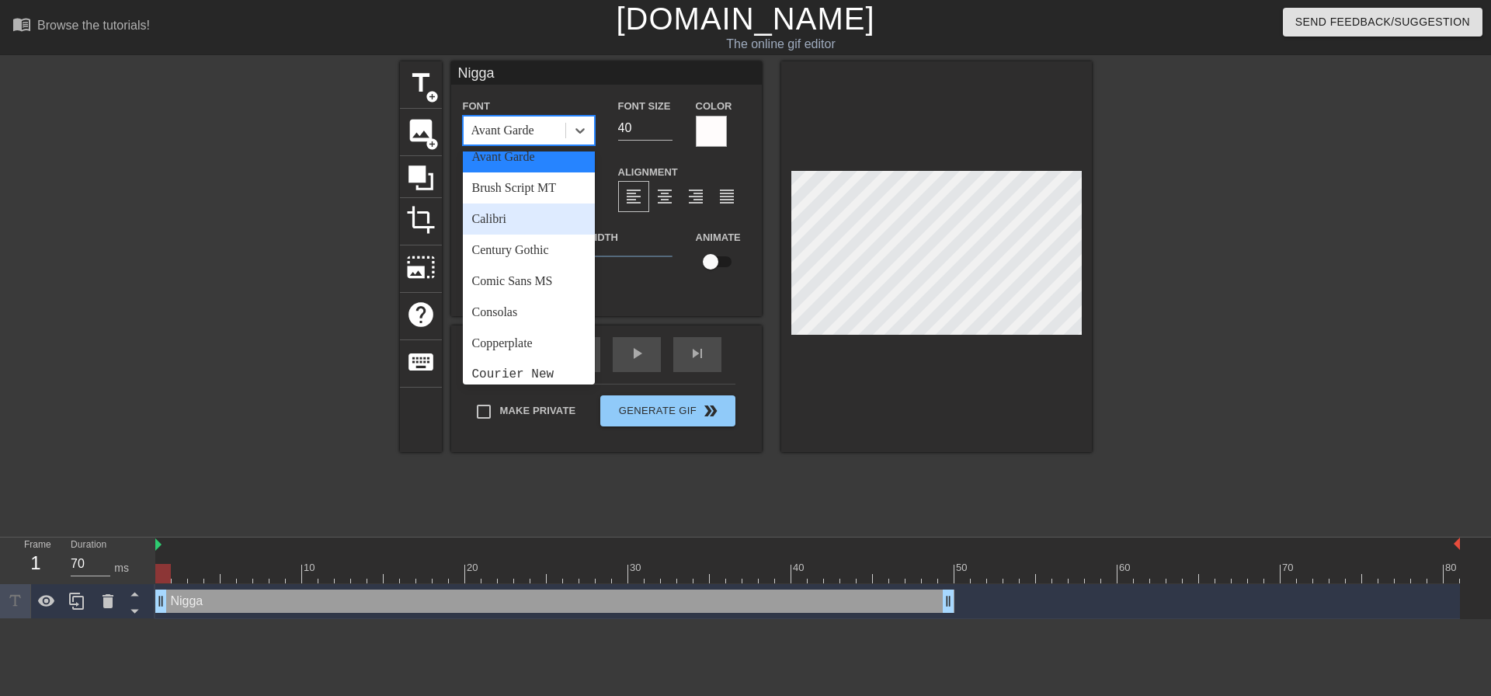
scroll to position [78, 0]
click at [526, 252] on div "Century Gothic" at bounding box center [529, 247] width 132 height 31
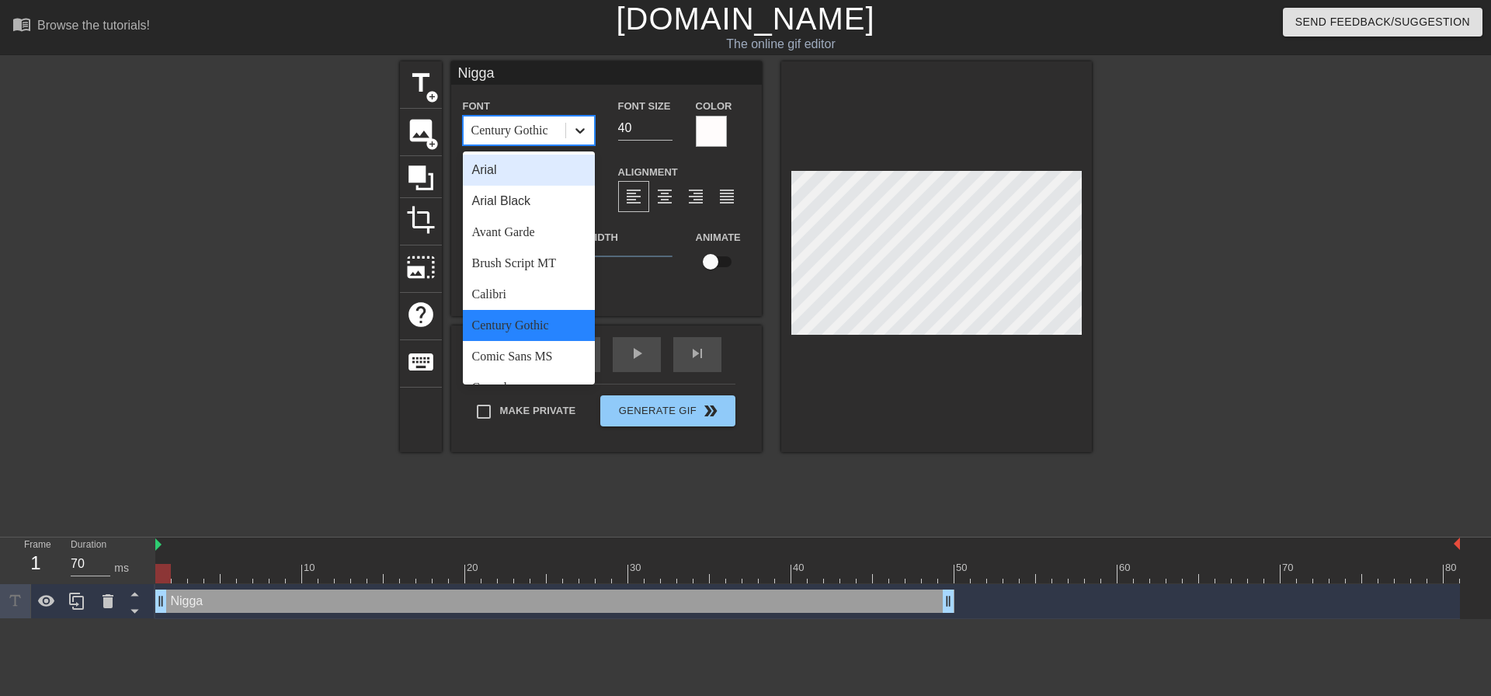
click at [582, 127] on icon at bounding box center [580, 131] width 16 height 16
click at [509, 168] on div "Arial" at bounding box center [529, 170] width 132 height 31
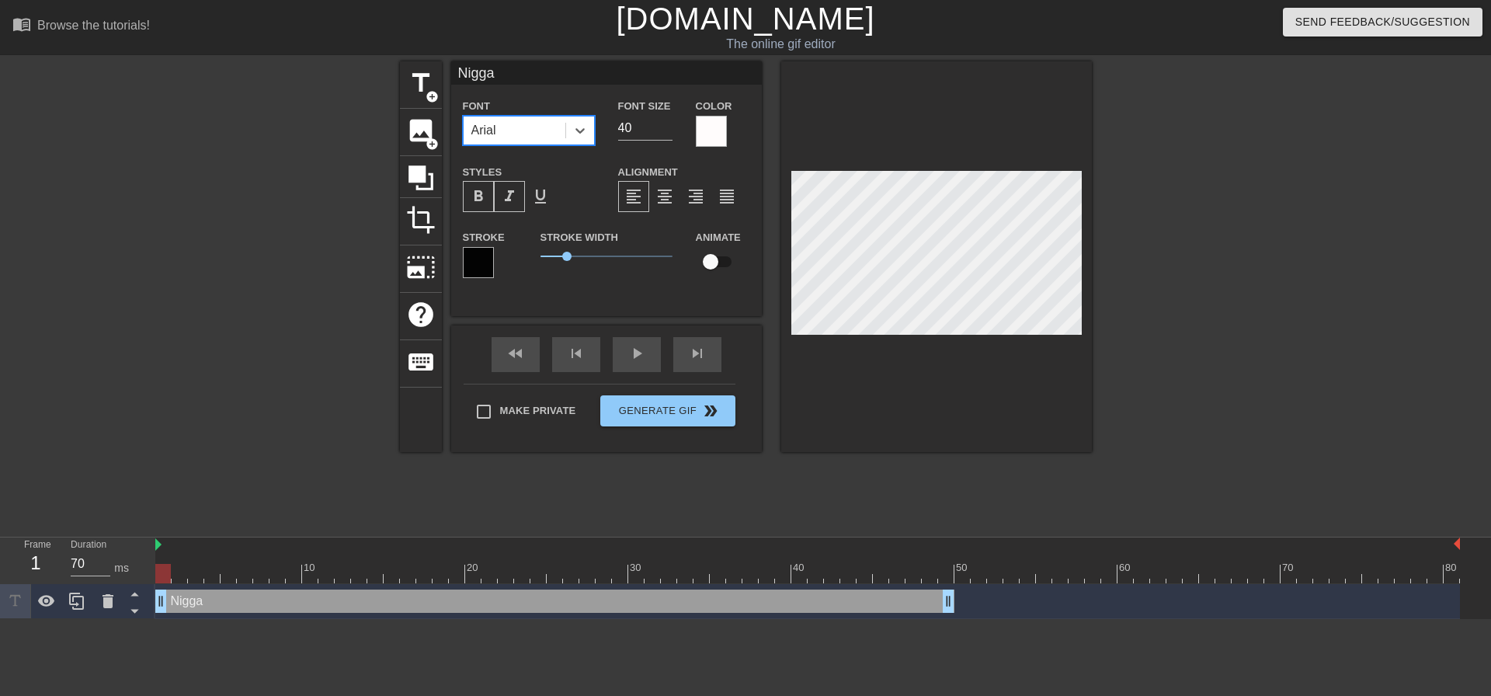
click at [1294, 441] on div at bounding box center [1226, 294] width 233 height 466
click at [575, 134] on icon at bounding box center [580, 131] width 16 height 16
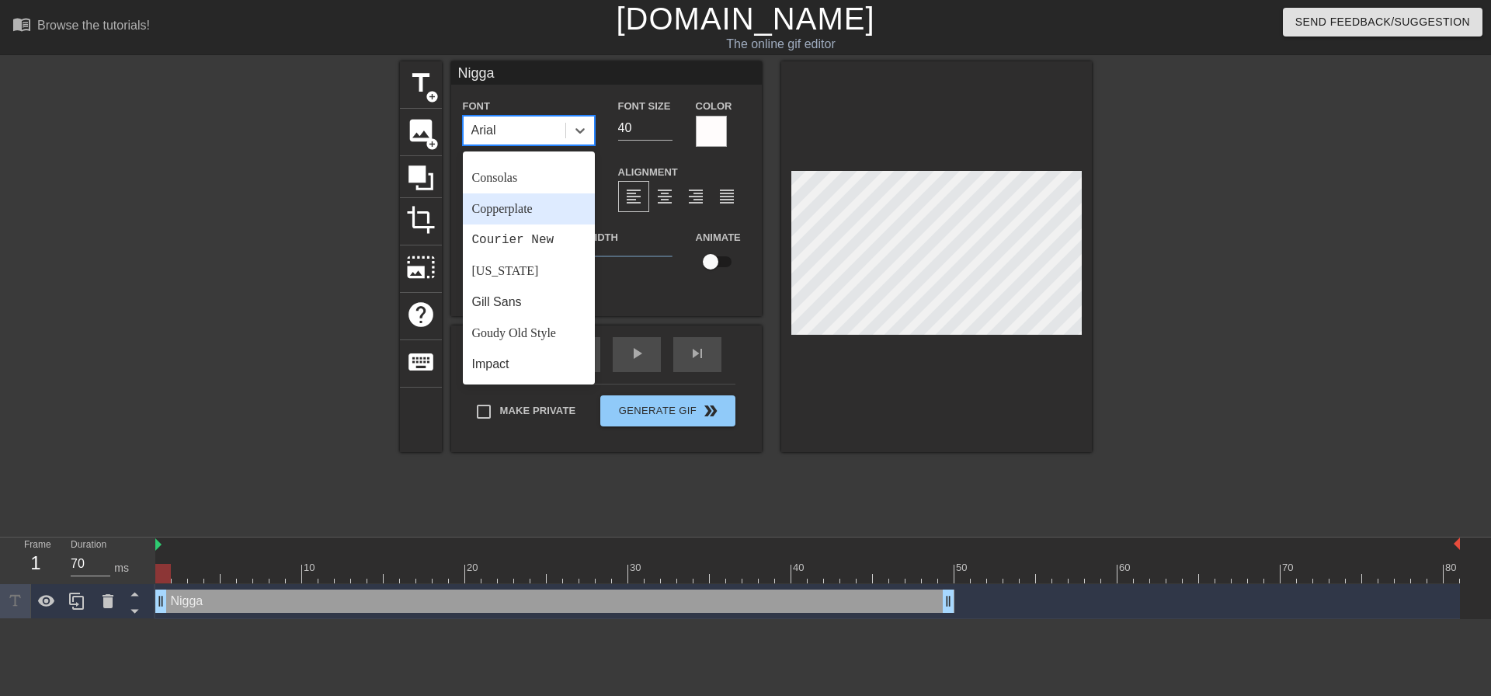
scroll to position [388, 0]
click at [497, 186] on div "Impact" at bounding box center [529, 185] width 132 height 31
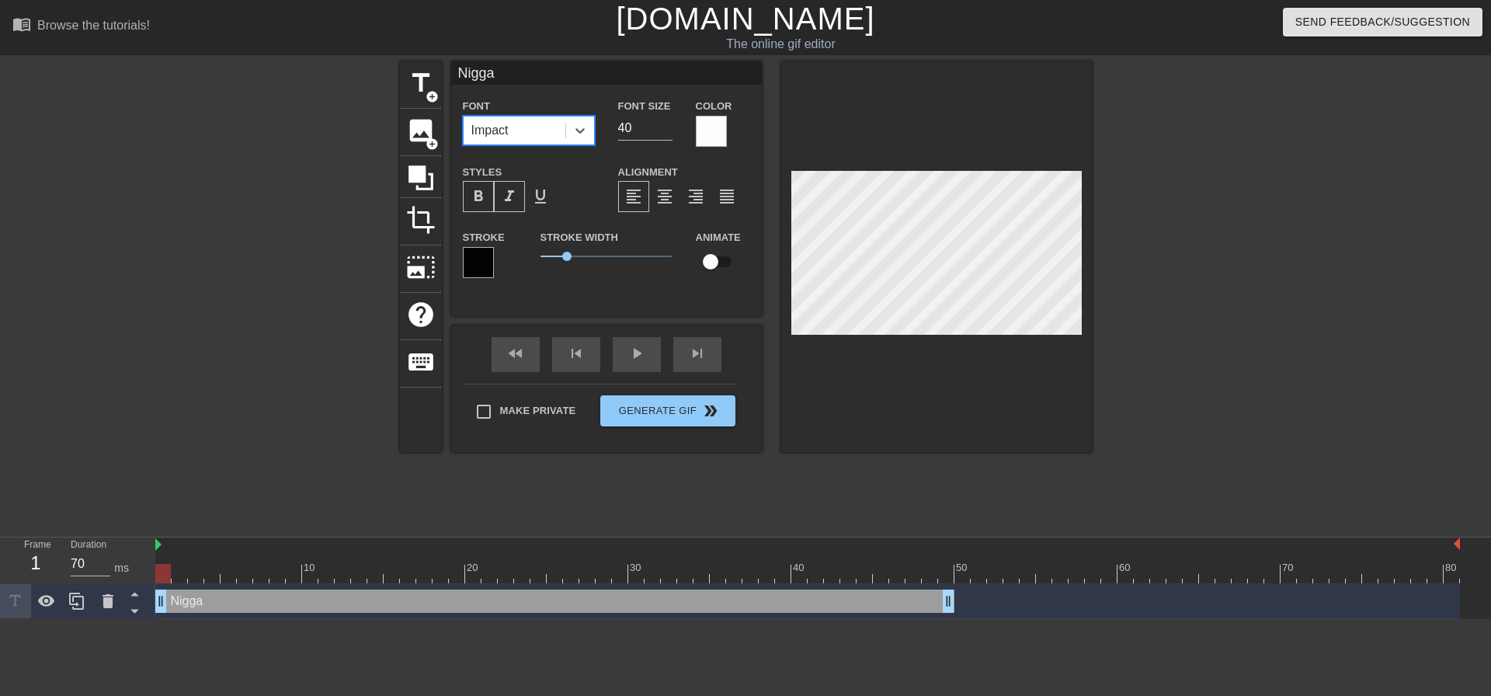
click at [505, 207] on div "format_italic" at bounding box center [509, 196] width 31 height 31
click at [483, 189] on span "format_bold" at bounding box center [478, 196] width 19 height 19
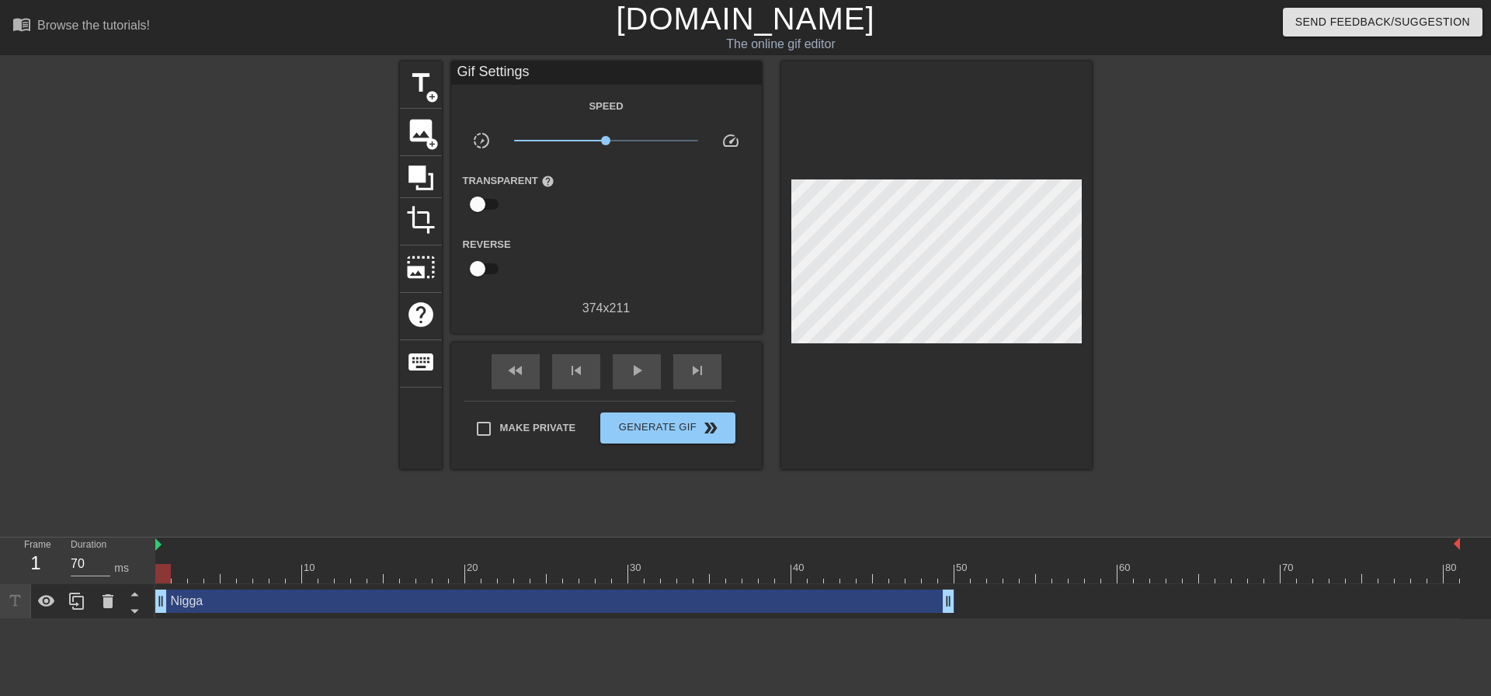
click at [1188, 334] on div at bounding box center [1226, 294] width 233 height 466
click at [634, 368] on span "play_arrow" at bounding box center [636, 370] width 19 height 19
type input "70"
click at [649, 424] on span "Generate Gif double_arrow" at bounding box center [667, 428] width 122 height 19
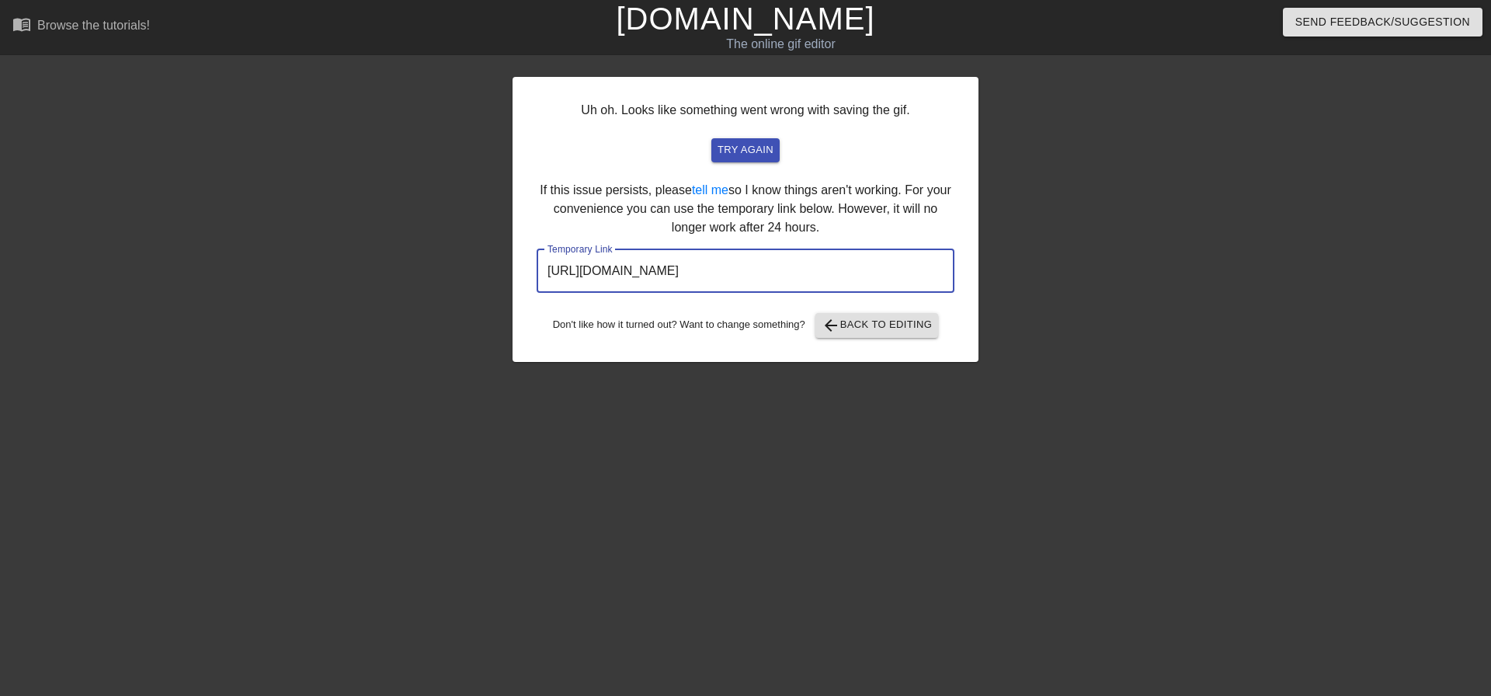
drag, startPoint x: 874, startPoint y: 273, endPoint x: 530, endPoint y: 271, distance: 344.8
click at [530, 271] on div "Uh oh. Looks like something went wrong with saving the gif. try again If this i…" at bounding box center [745, 219] width 466 height 285
